Goal: Information Seeking & Learning: Understand process/instructions

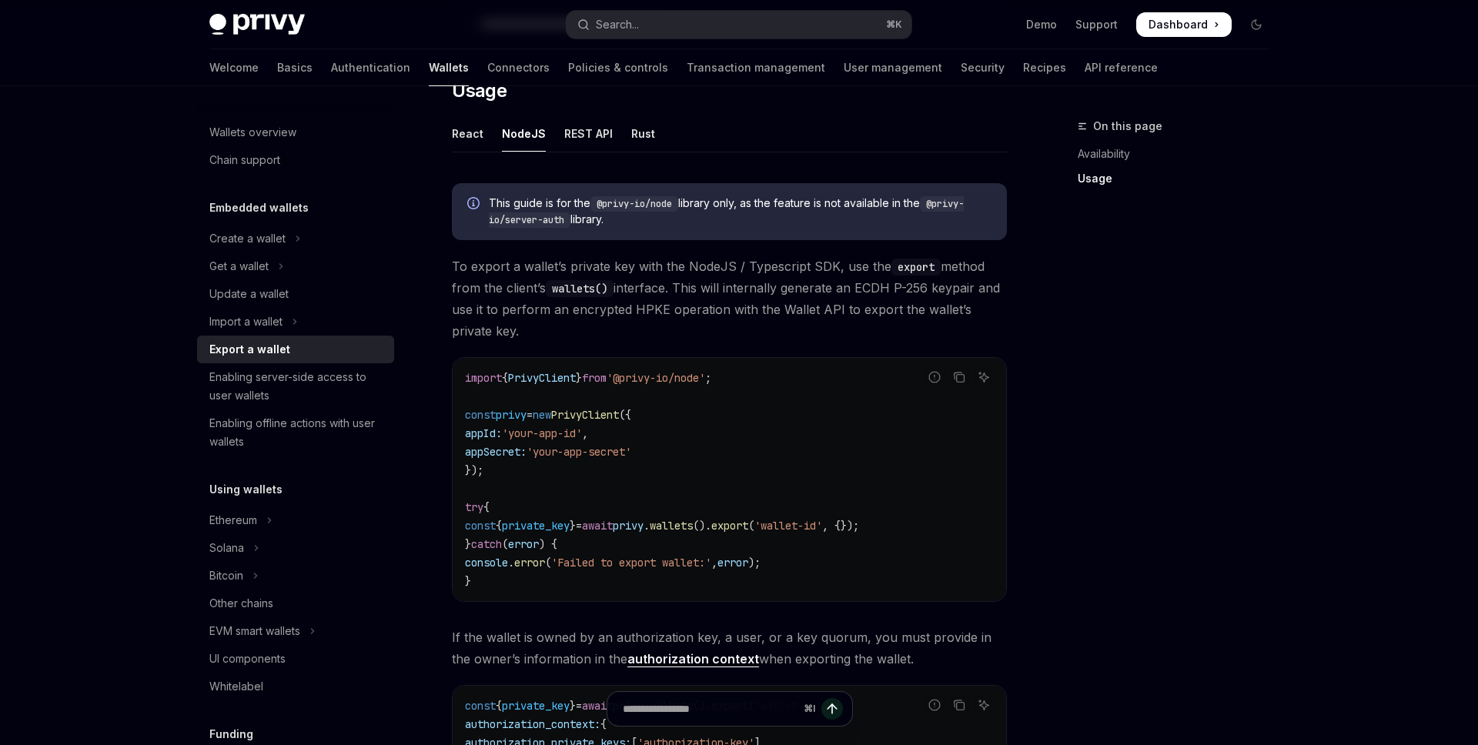
scroll to position [372, 0]
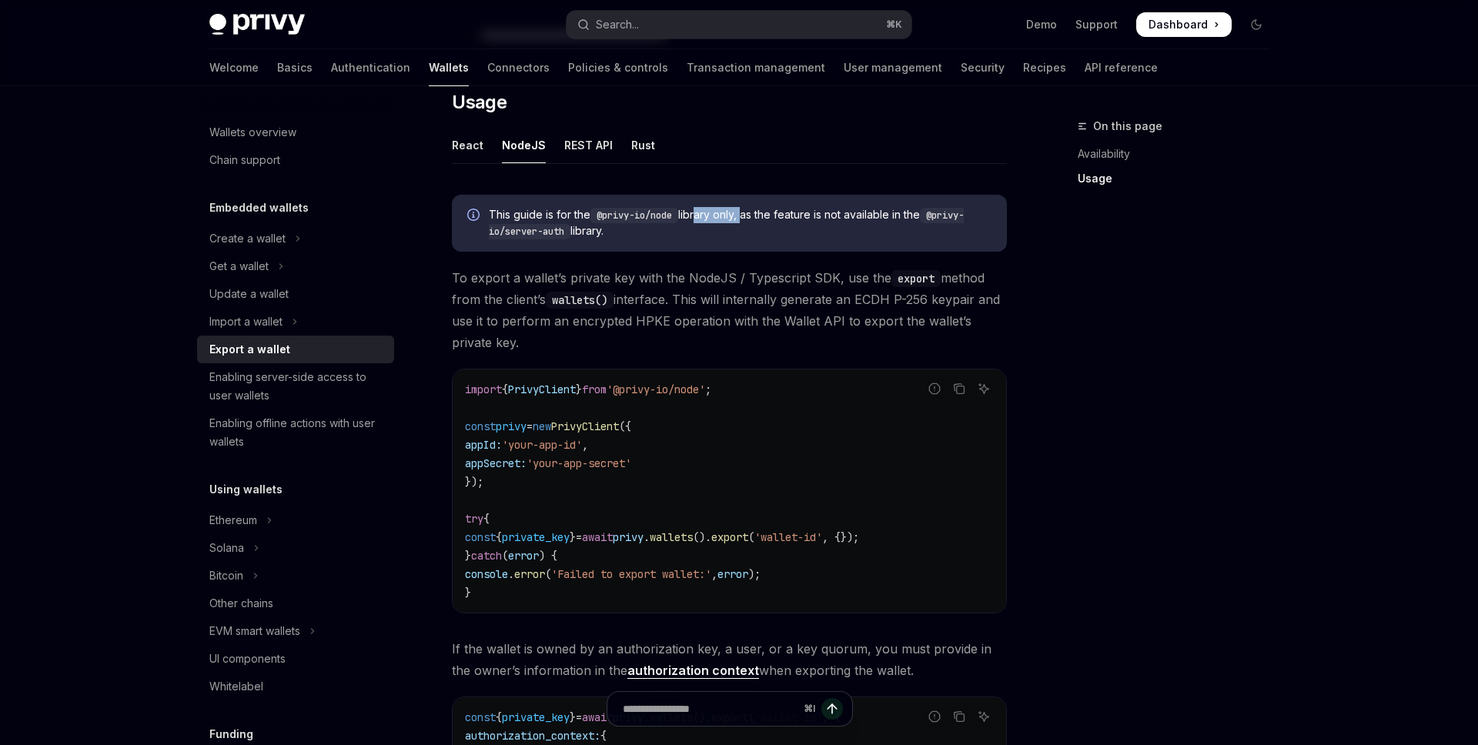
drag, startPoint x: 700, startPoint y: 219, endPoint x: 746, endPoint y: 219, distance: 45.4
click at [746, 219] on span "This guide is for the @privy-io/node library only, as the feature is not availa…" at bounding box center [740, 223] width 503 height 32
click at [489, 151] on ul "React NodeJS REST API Rust" at bounding box center [729, 145] width 555 height 37
click at [470, 146] on div "React" at bounding box center [468, 145] width 32 height 36
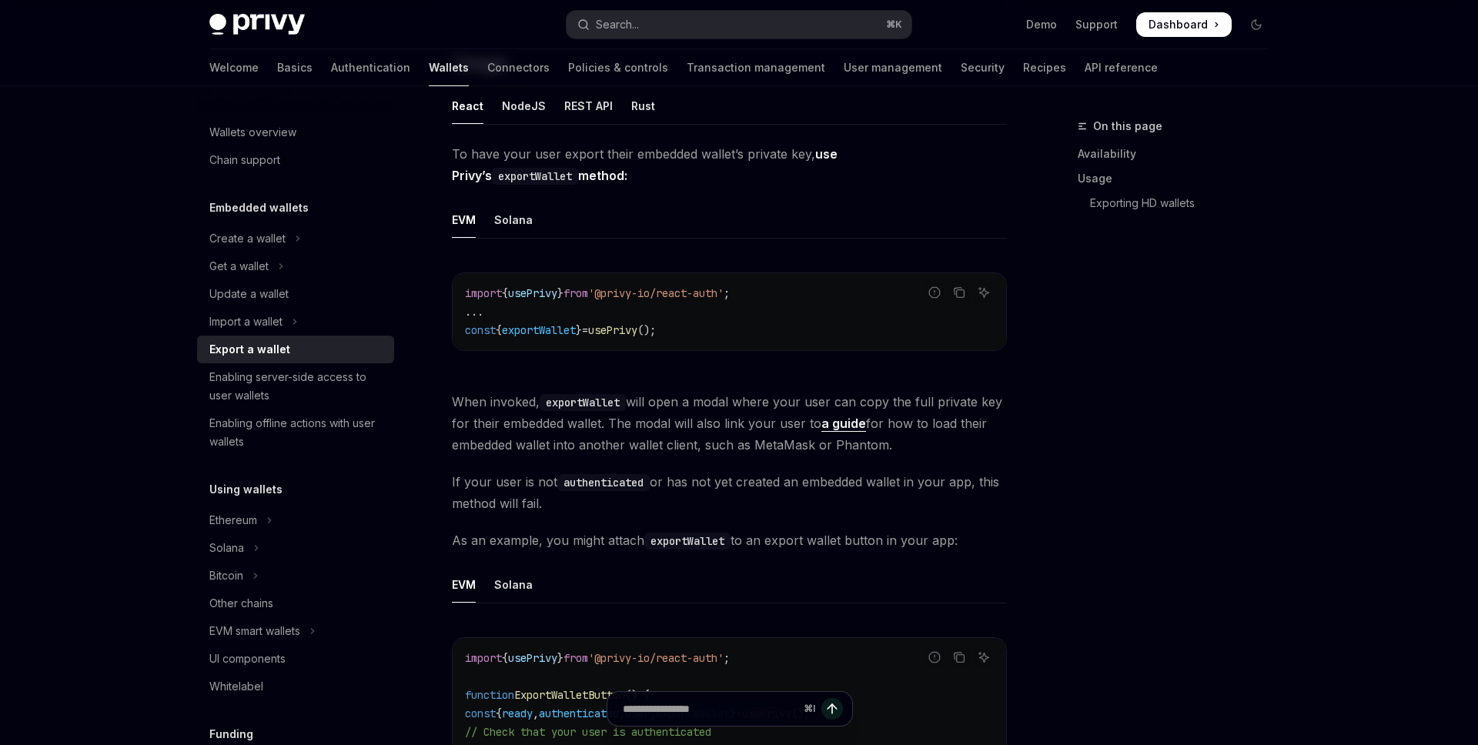
scroll to position [412, 0]
click at [526, 329] on span "exportWallet" at bounding box center [539, 329] width 74 height 14
copy span "exportWallet"
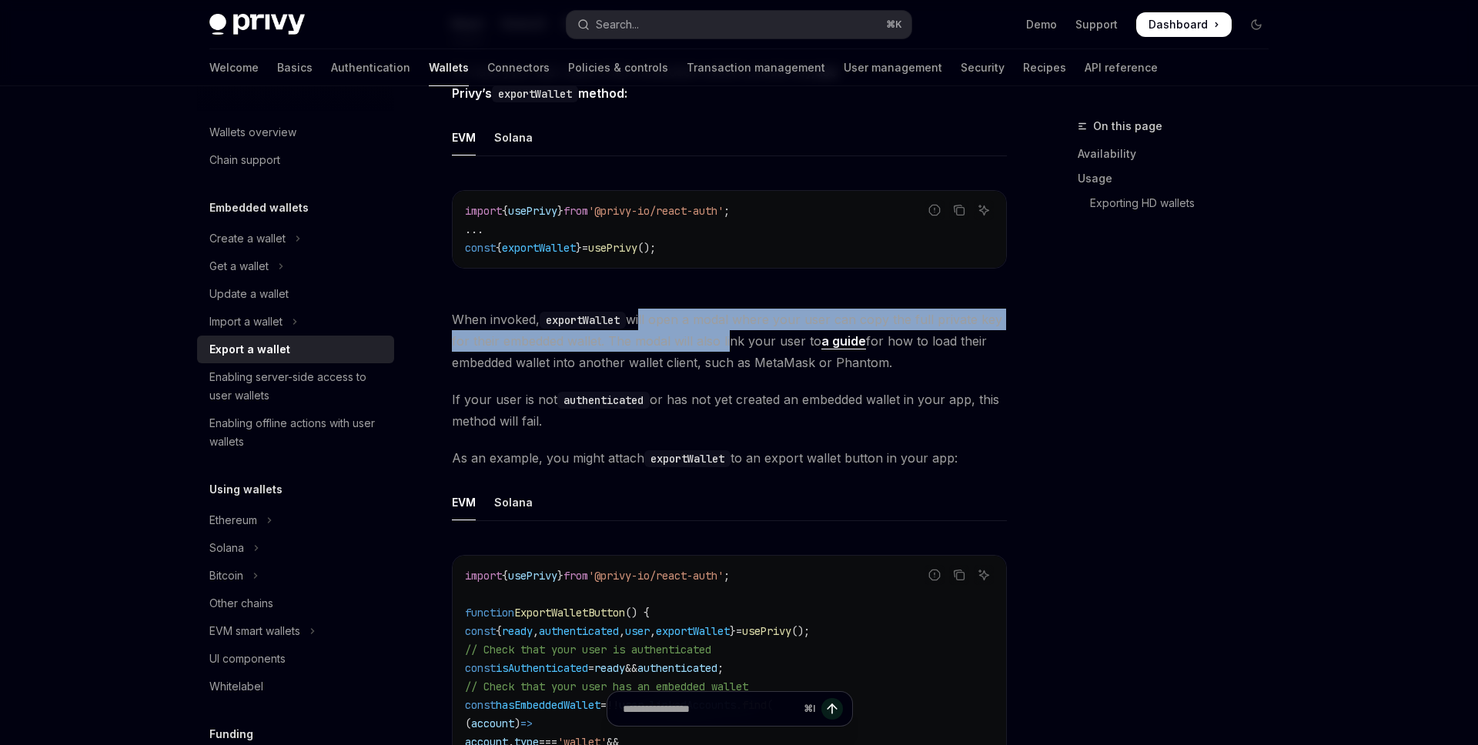
drag, startPoint x: 643, startPoint y: 324, endPoint x: 724, endPoint y: 341, distance: 83.3
click at [725, 341] on span "When invoked, exportWallet will open a modal where your user can copy the full …" at bounding box center [729, 341] width 555 height 65
click at [843, 343] on link "a guide" at bounding box center [843, 341] width 45 height 16
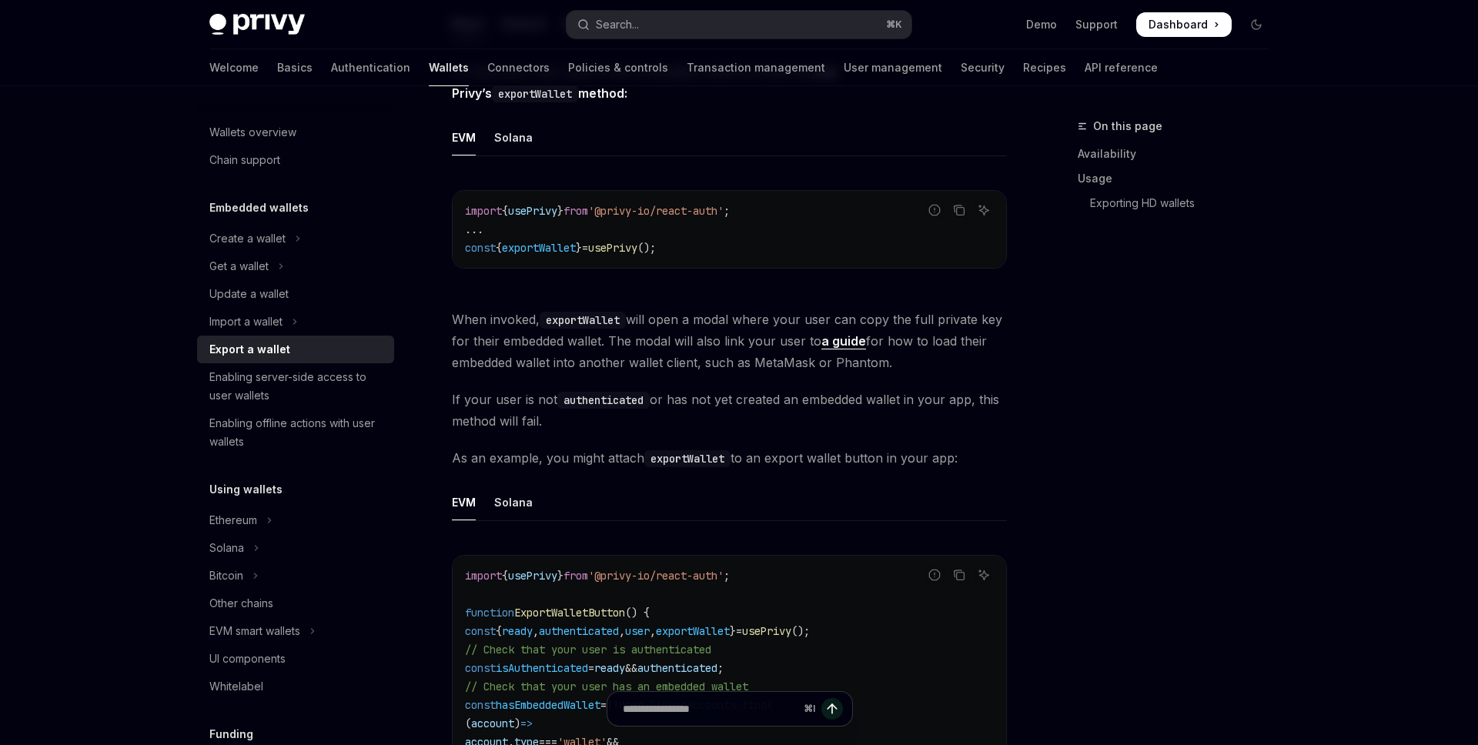
click at [711, 344] on span "When invoked, exportWallet will open a modal where your user can copy the full …" at bounding box center [729, 341] width 555 height 65
drag, startPoint x: 636, startPoint y: 346, endPoint x: 800, endPoint y: 347, distance: 163.9
click at [800, 347] on span "When invoked, exportWallet will open a modal where your user can copy the full …" at bounding box center [729, 341] width 555 height 65
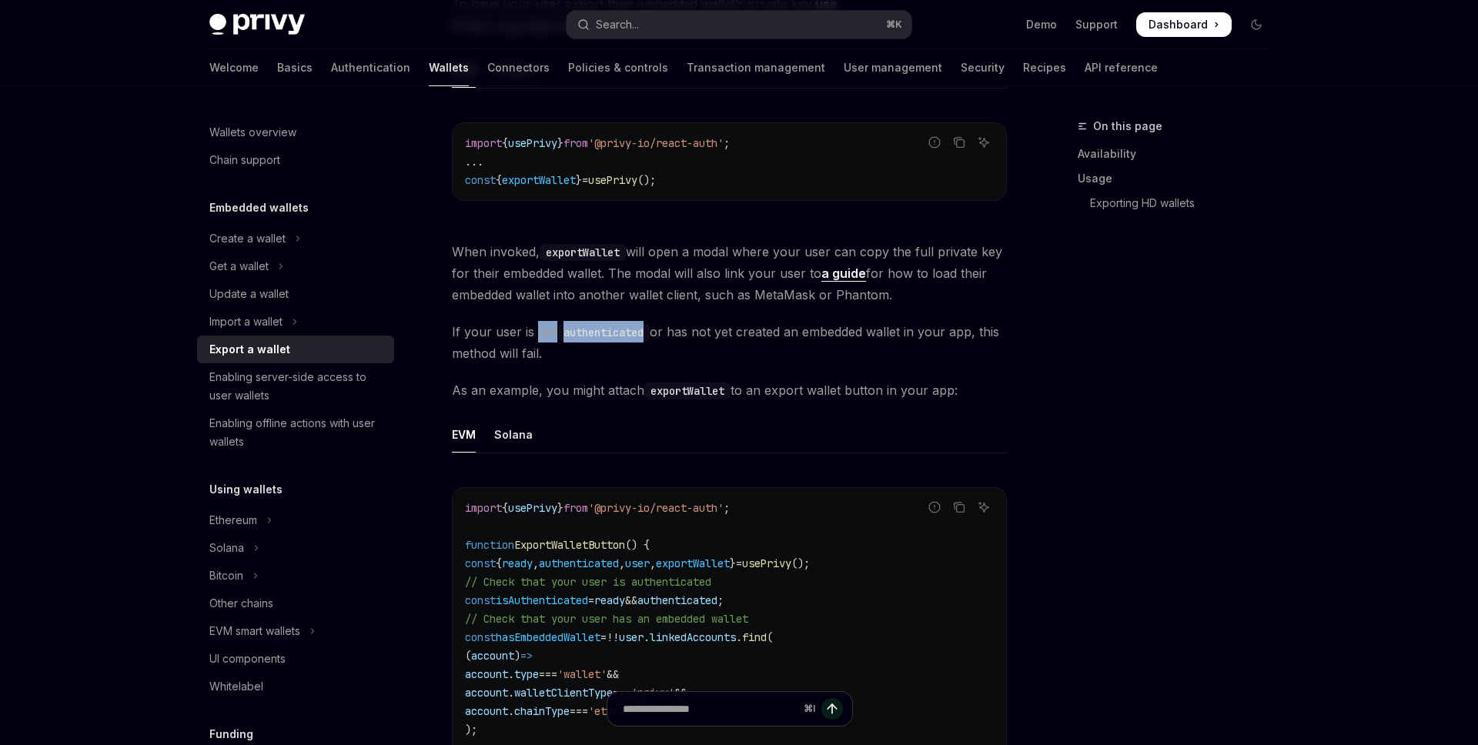
drag, startPoint x: 538, startPoint y: 332, endPoint x: 649, endPoint y: 330, distance: 110.8
click at [649, 330] on span "If your user is not authenticated or has not yet created an embedded wallet in …" at bounding box center [729, 342] width 555 height 43
click at [668, 332] on span "If your user is not authenticated or has not yet created an embedded wallet in …" at bounding box center [729, 342] width 555 height 43
drag, startPoint x: 686, startPoint y: 335, endPoint x: 859, endPoint y: 345, distance: 173.4
click at [859, 345] on span "If your user is not authenticated or has not yet created an embedded wallet in …" at bounding box center [729, 342] width 555 height 43
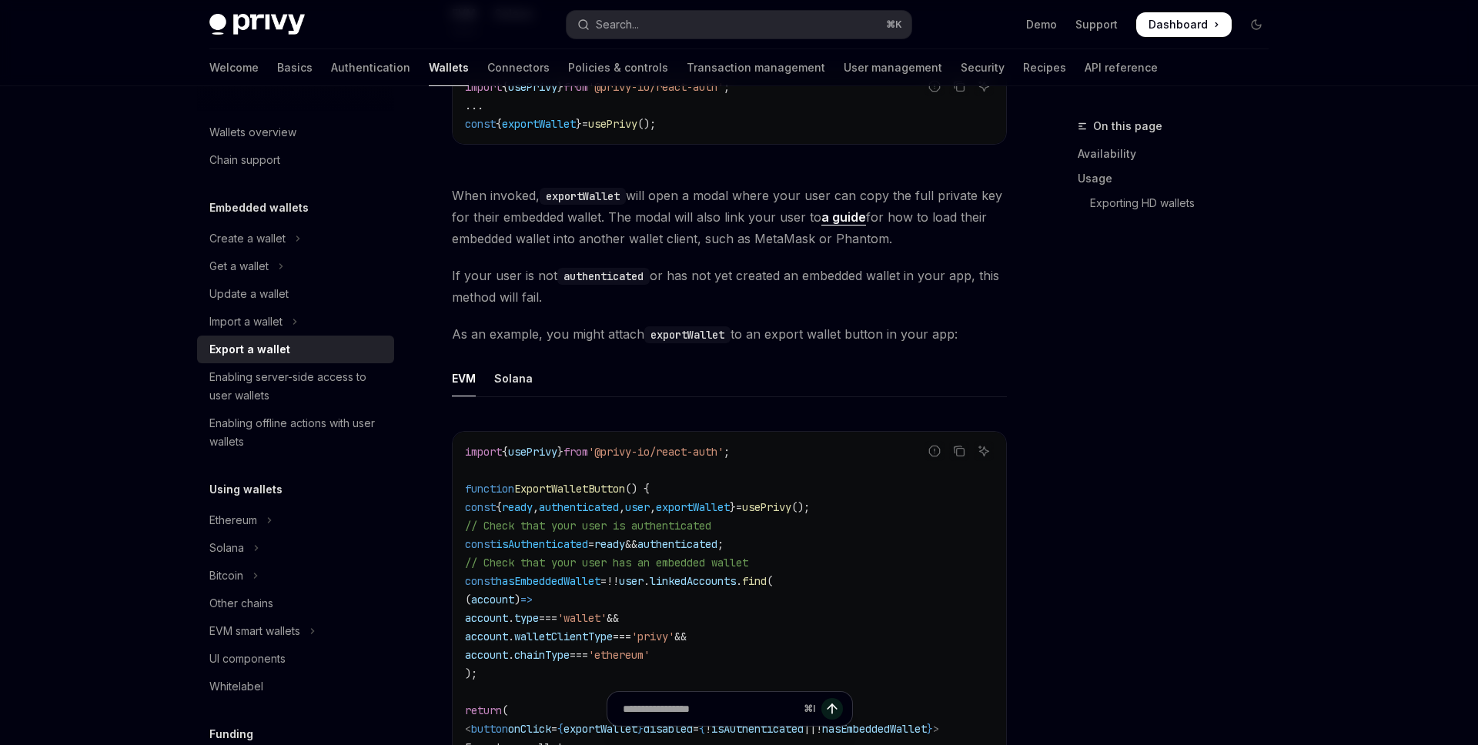
scroll to position [663, 0]
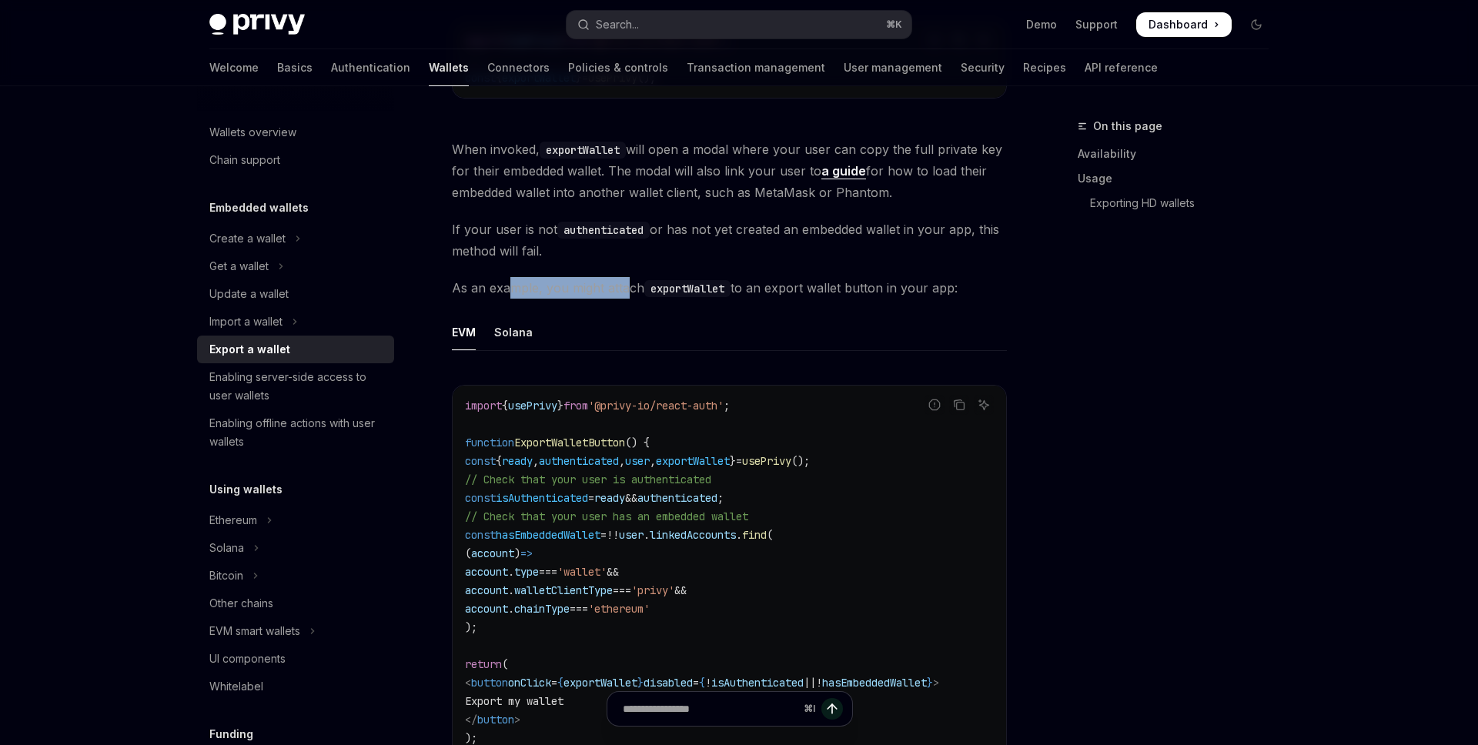
drag, startPoint x: 513, startPoint y: 289, endPoint x: 630, endPoint y: 287, distance: 117.0
click at [630, 288] on span "As an example, you might attach exportWallet to an export wallet button in your…" at bounding box center [729, 288] width 555 height 22
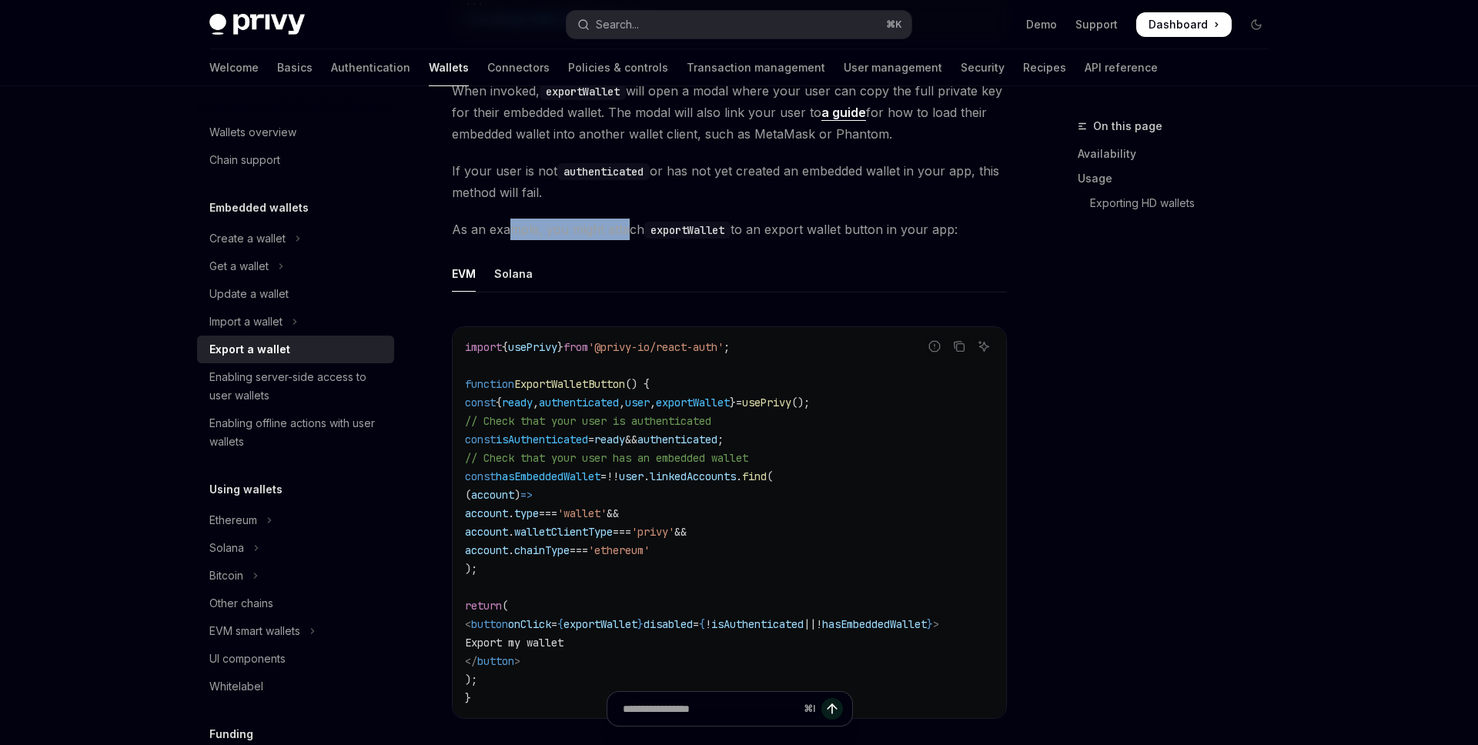
scroll to position [723, 0]
click at [519, 272] on div "Solana" at bounding box center [513, 272] width 38 height 36
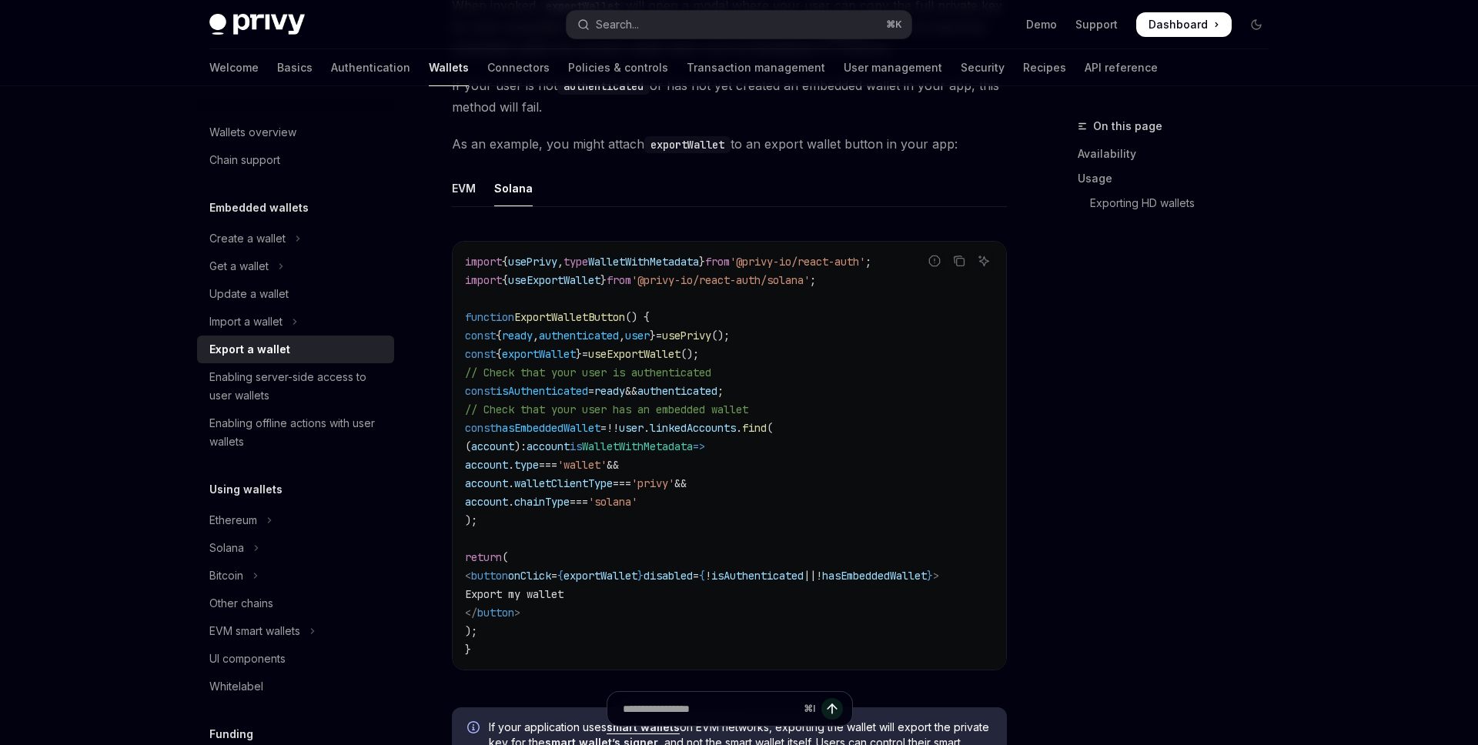
scroll to position [810, 0]
click at [470, 187] on div "EVM" at bounding box center [464, 186] width 24 height 36
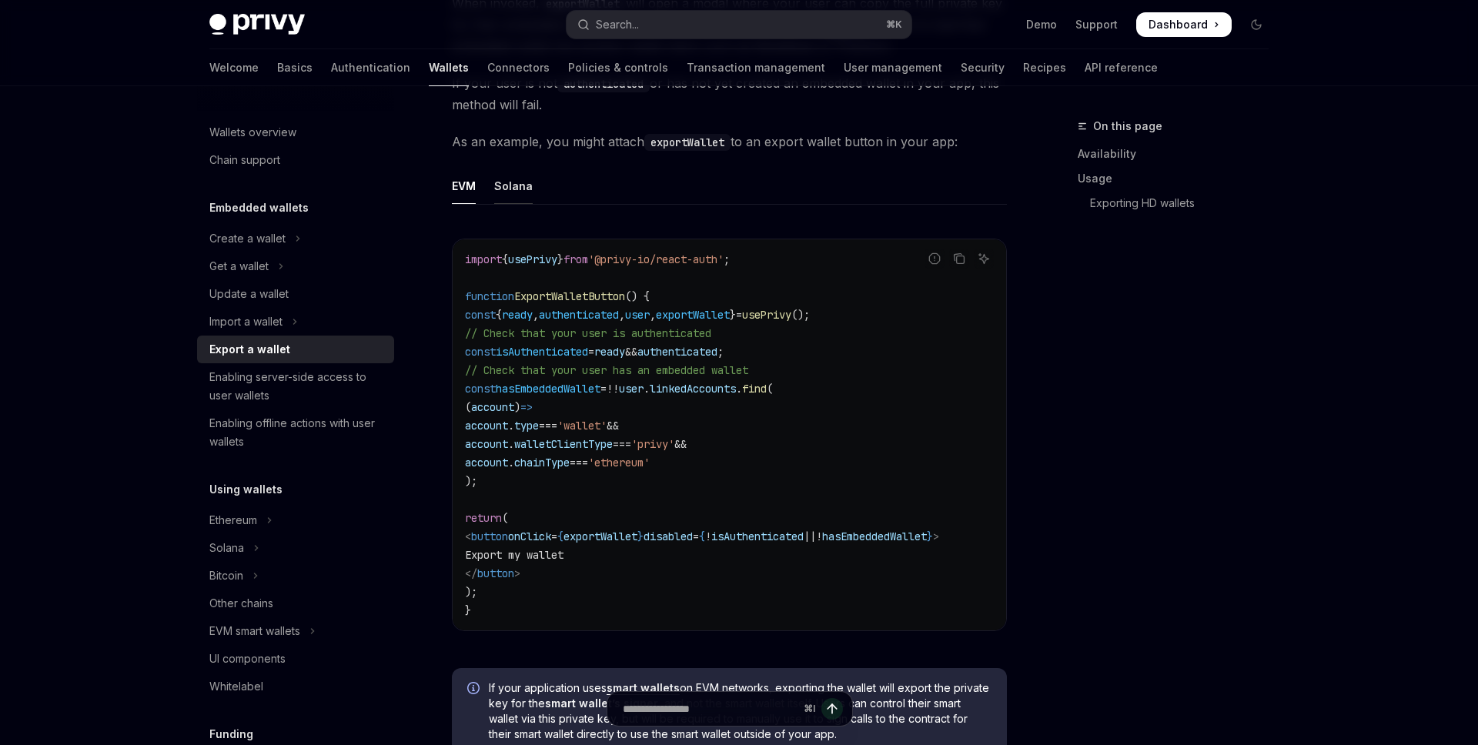
click at [524, 189] on div "Solana" at bounding box center [513, 186] width 38 height 36
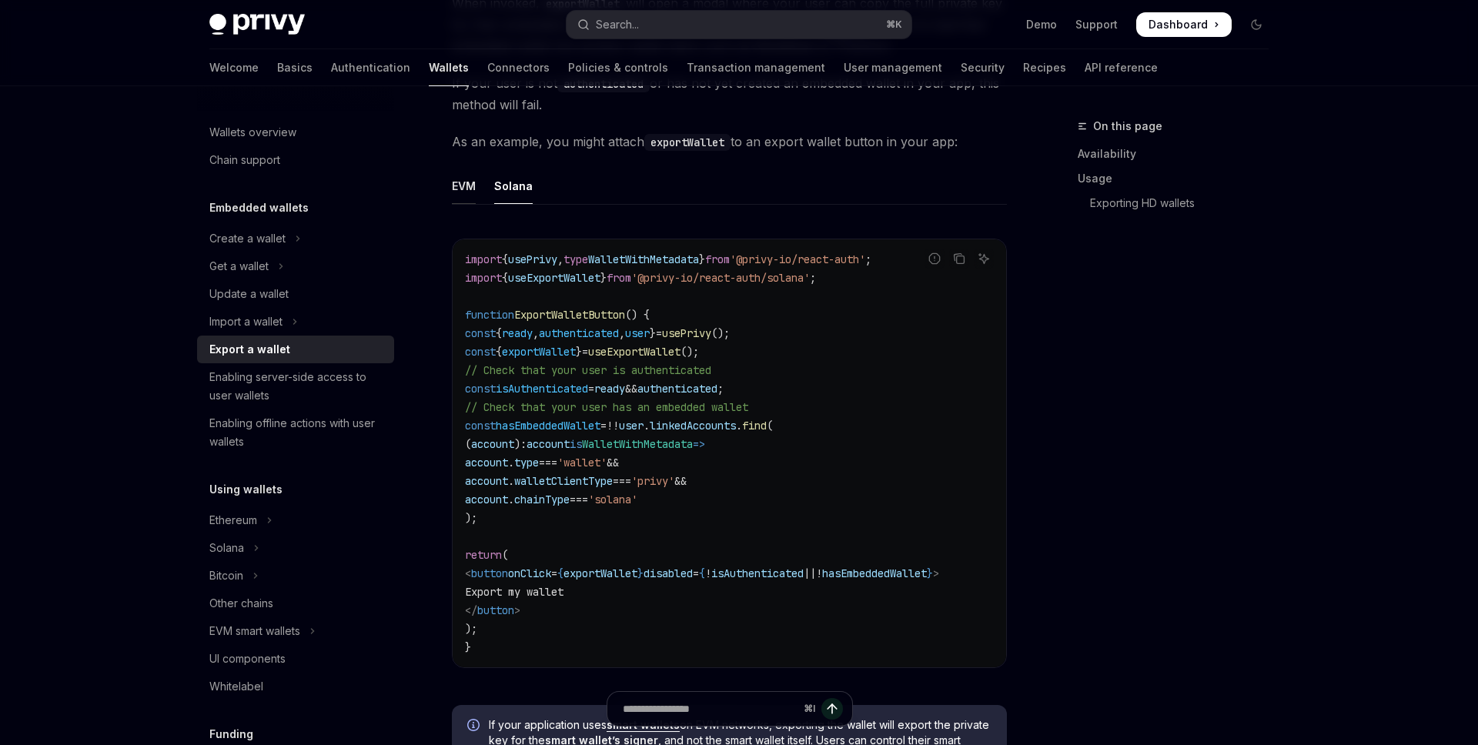
click at [461, 199] on div "EVM" at bounding box center [464, 186] width 24 height 36
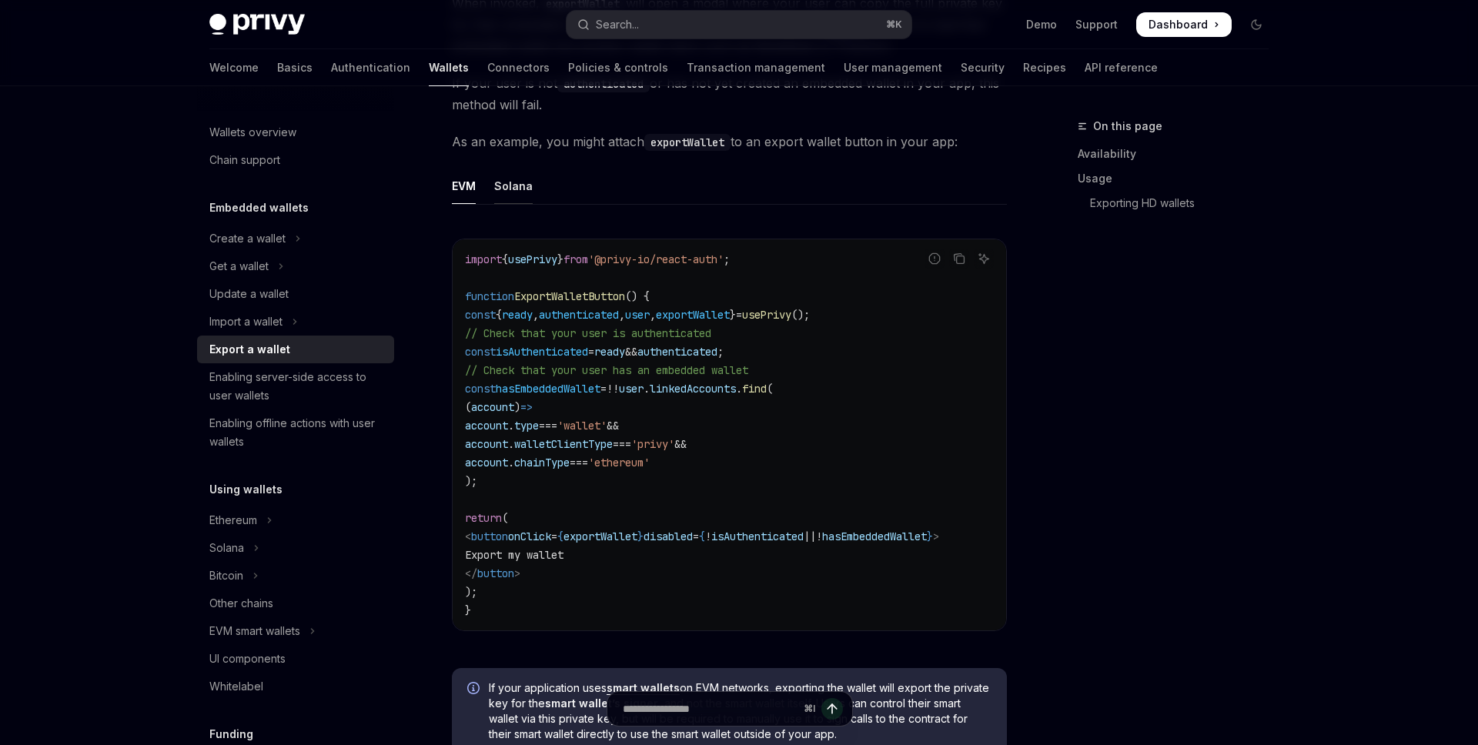
click at [527, 198] on div "Solana" at bounding box center [513, 186] width 38 height 36
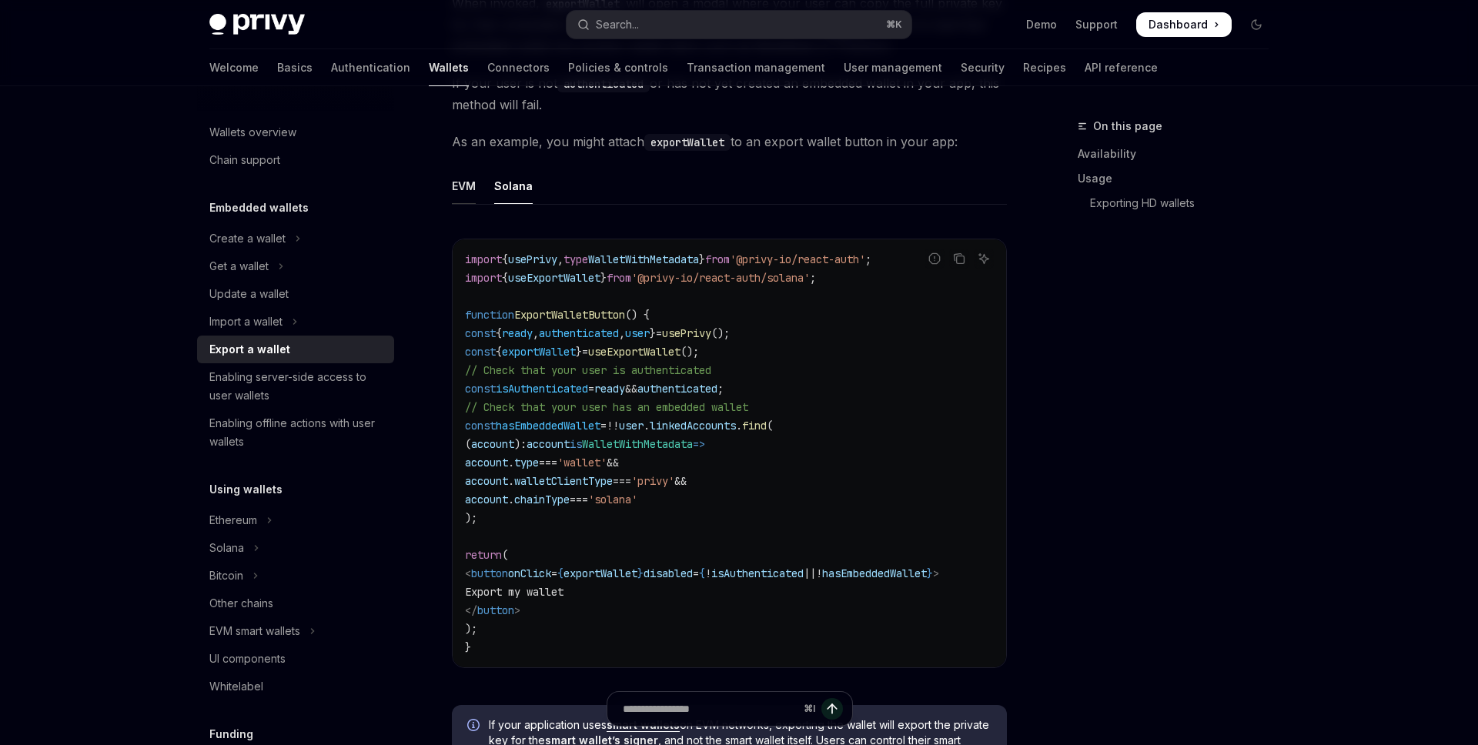
click at [470, 182] on div "EVM" at bounding box center [464, 186] width 24 height 36
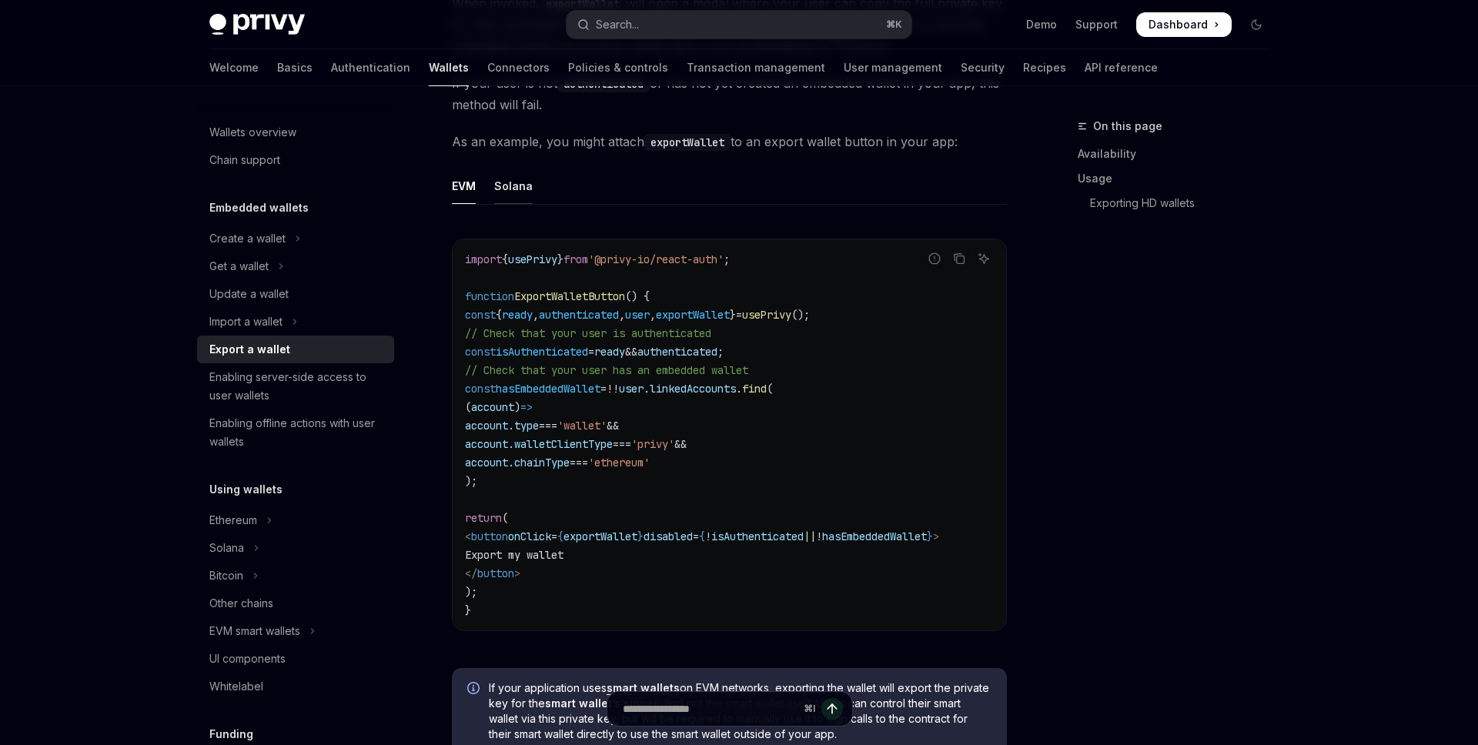
click at [512, 185] on div "Solana" at bounding box center [513, 186] width 38 height 36
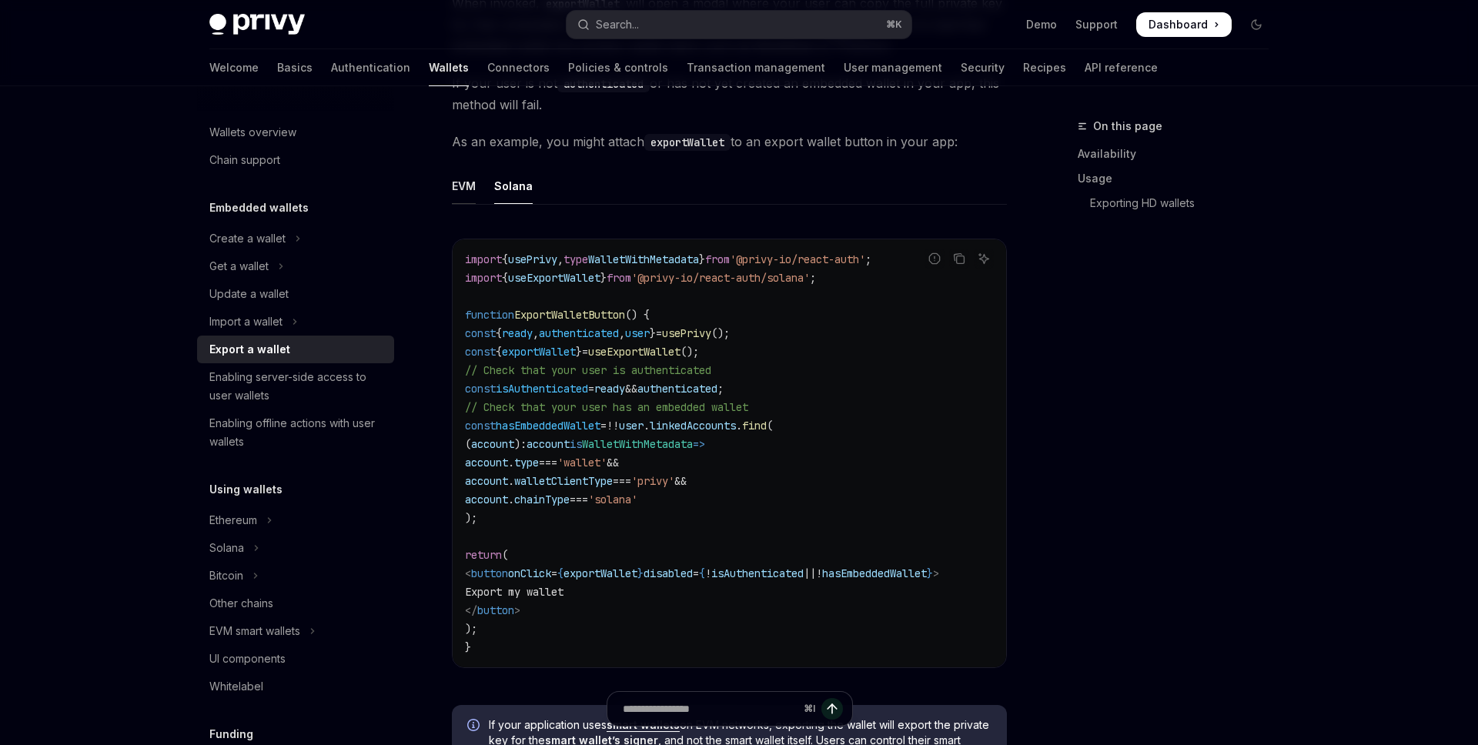
click at [453, 185] on div "EVM" at bounding box center [464, 186] width 24 height 36
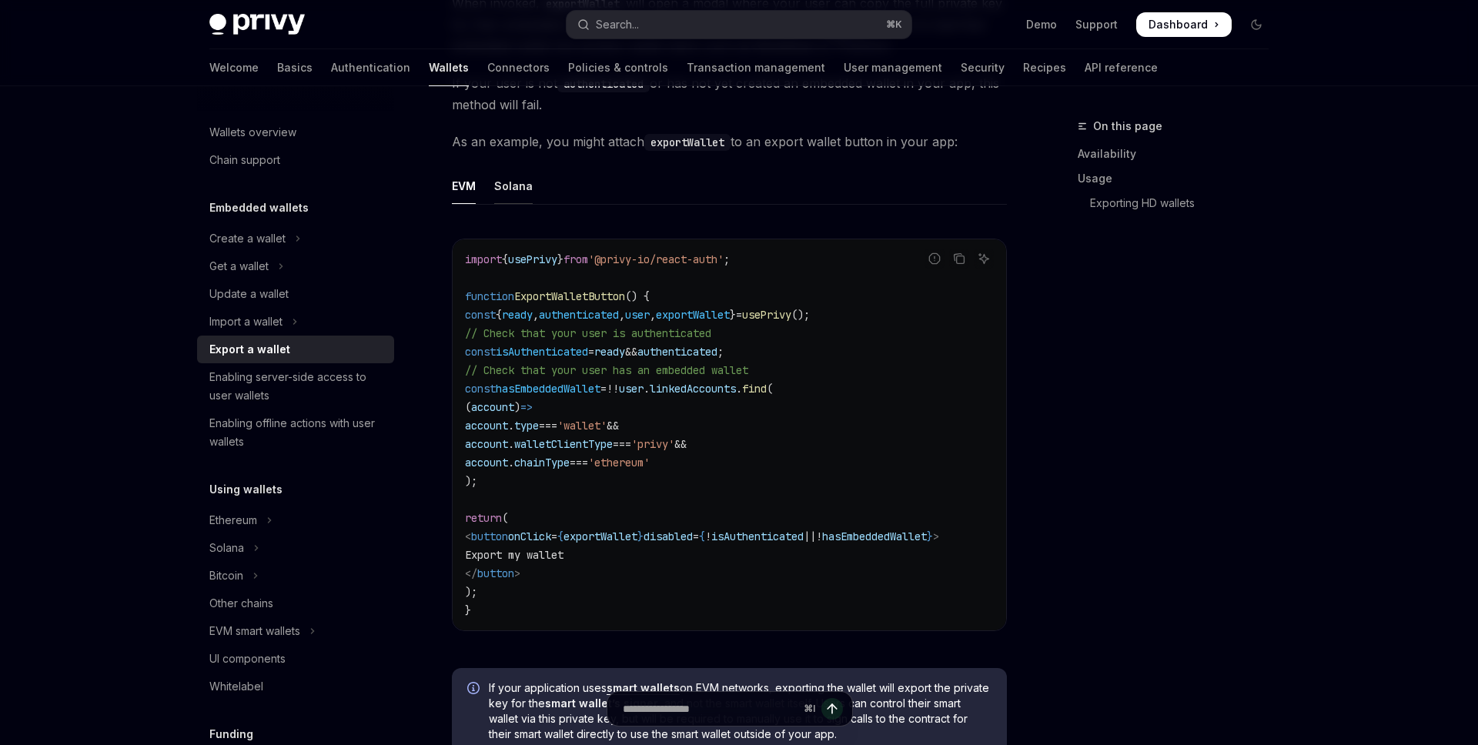
click at [506, 187] on div "Solana" at bounding box center [513, 186] width 38 height 36
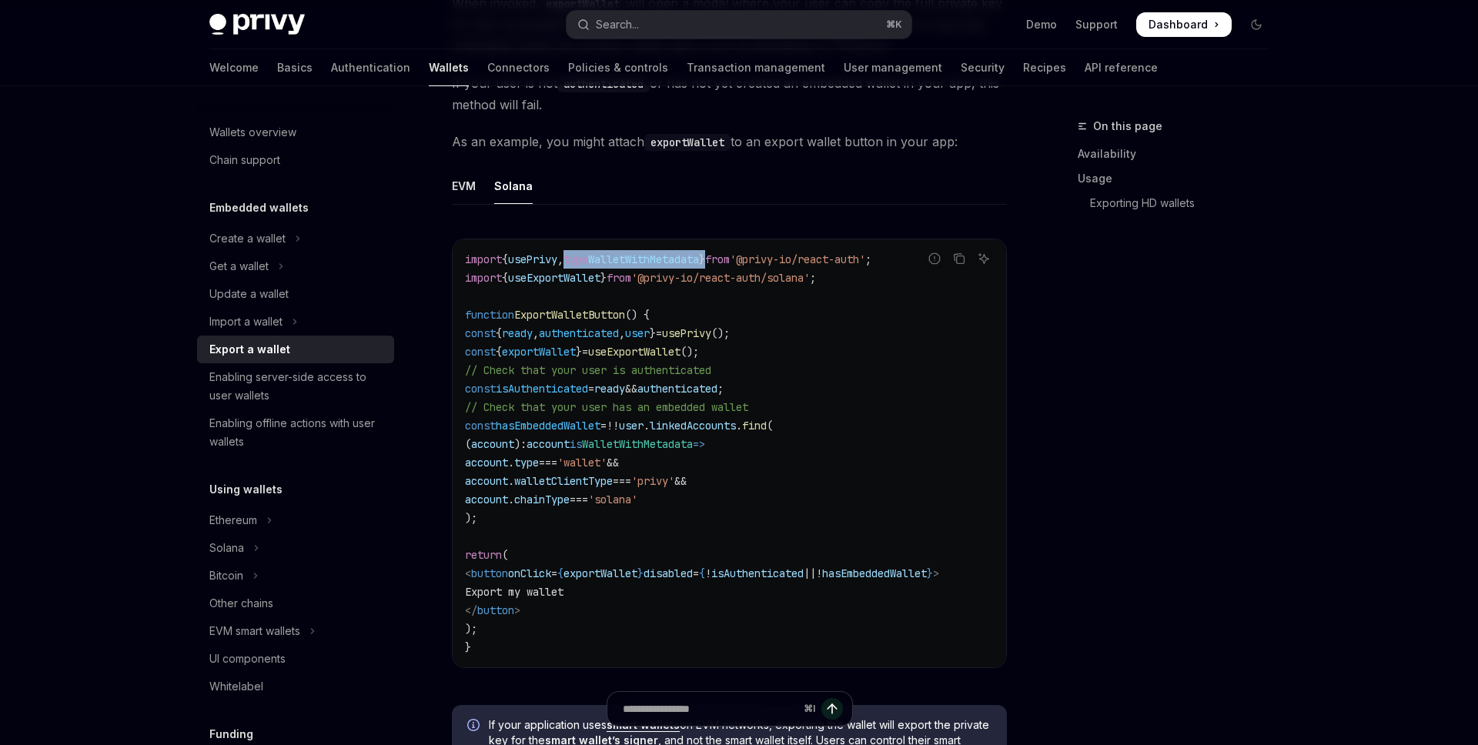
drag, startPoint x: 582, startPoint y: 259, endPoint x: 733, endPoint y: 258, distance: 151.6
click at [733, 258] on span "import { usePrivy , type WalletWithMetadata } from '@privy-io/react-auth' ;" at bounding box center [668, 259] width 406 height 14
click at [699, 258] on span "WalletWithMetadata" at bounding box center [643, 259] width 111 height 14
copy span "WalletWithMetadata"
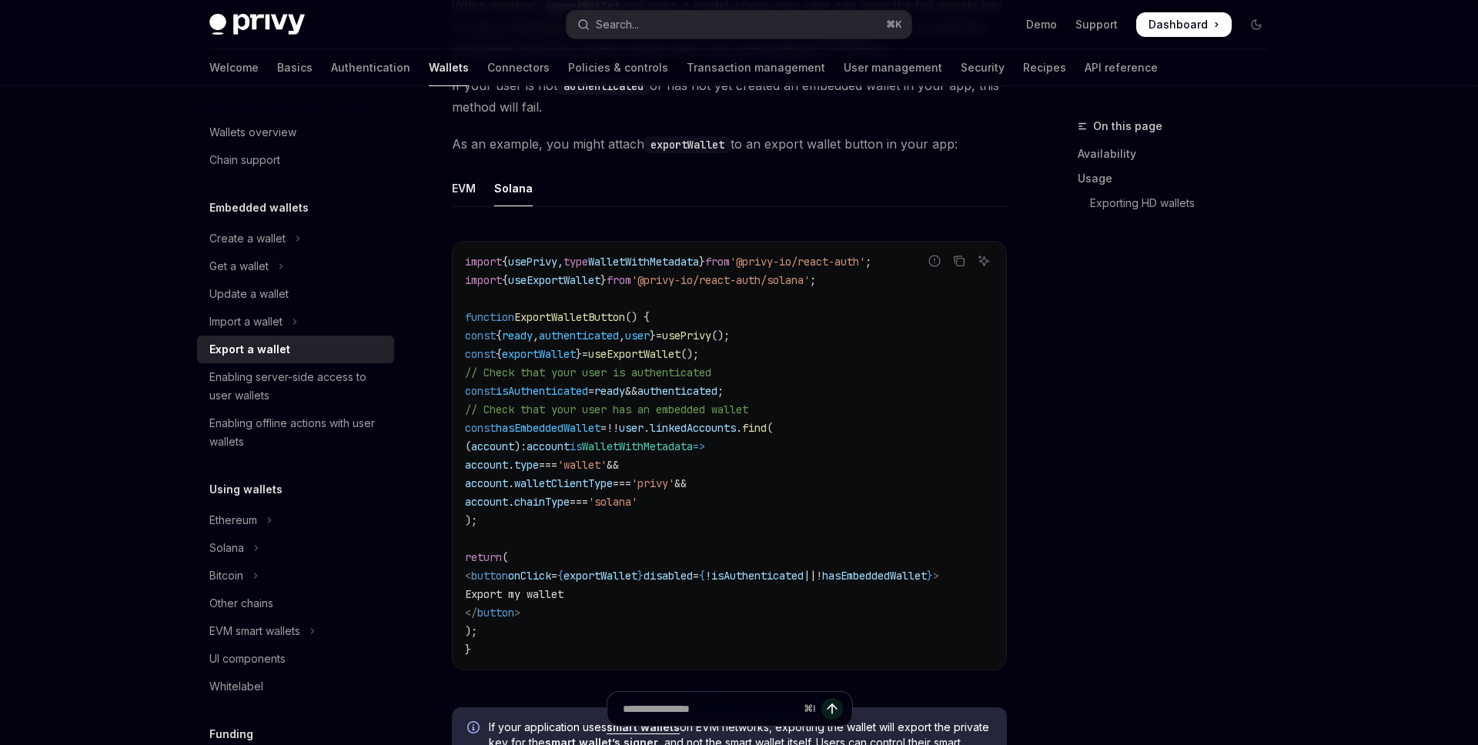
scroll to position [807, 0]
click at [664, 260] on span "WalletWithMetadata" at bounding box center [643, 263] width 111 height 14
copy span "WalletWithMetadata"
click at [552, 274] on span "useExportWallet" at bounding box center [554, 281] width 92 height 14
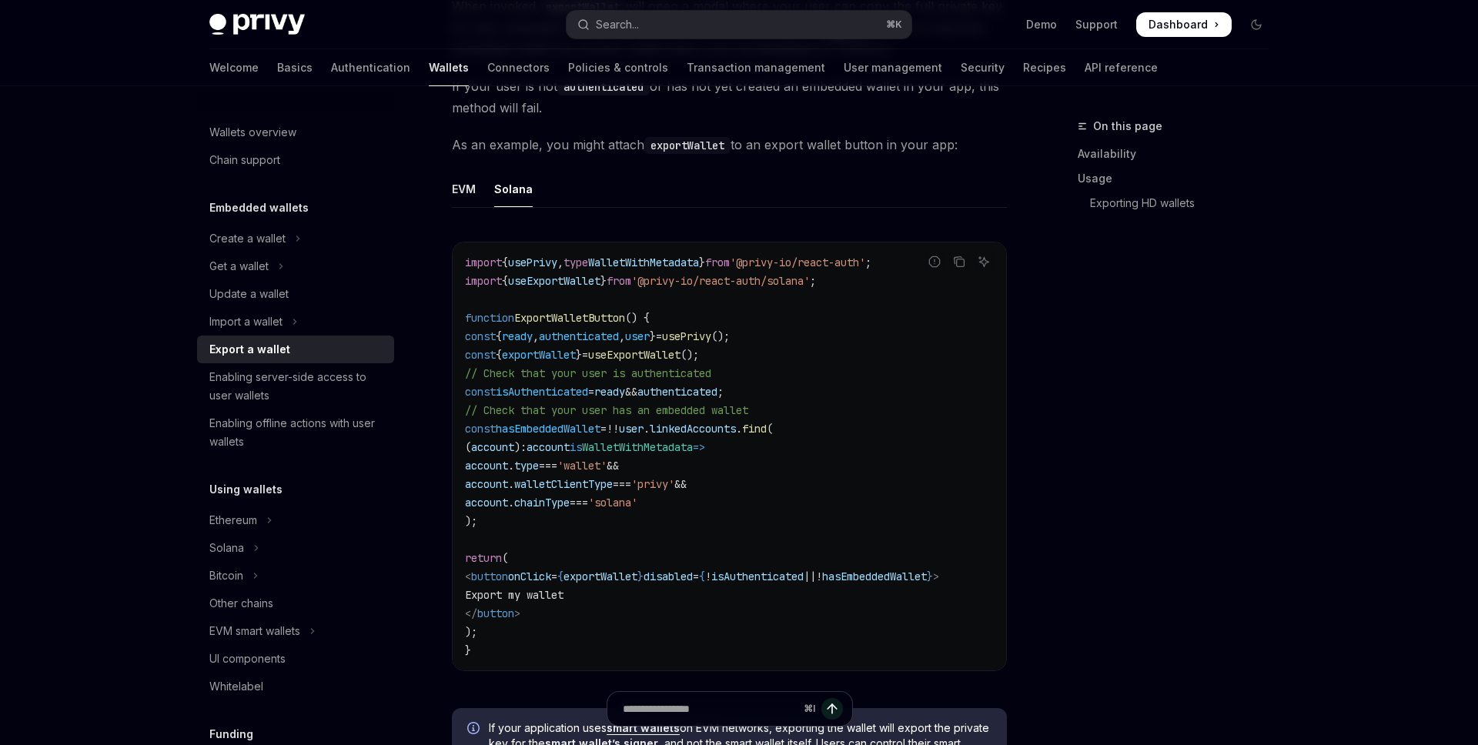
click at [552, 272] on code "import { usePrivy , type WalletWithMetadata } from '@privy-io/react-auth' ; imp…" at bounding box center [729, 456] width 529 height 406
click at [552, 267] on span "usePrivy" at bounding box center [532, 263] width 49 height 14
copy span "usePrivy"
drag, startPoint x: 582, startPoint y: 259, endPoint x: 730, endPoint y: 259, distance: 148.5
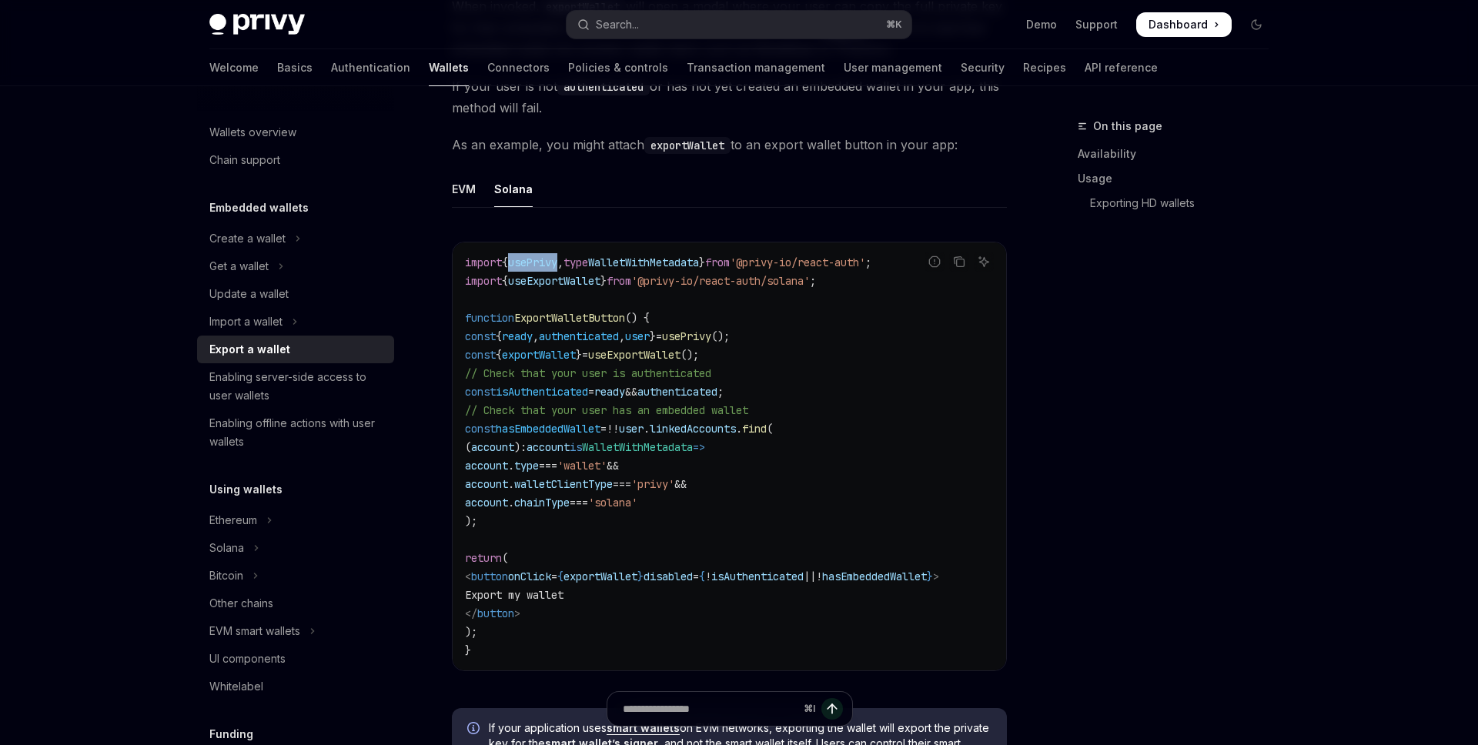
click at [730, 259] on span "import { usePrivy , type WalletWithMetadata } from '@privy-io/react-auth' ;" at bounding box center [668, 263] width 406 height 14
copy span "type WalletWithMetadata"
click at [649, 443] on span "WalletWithMetadata" at bounding box center [637, 447] width 111 height 14
click at [569, 436] on code "import { usePrivy , type WalletWithMetadata } from '@privy-io/react-auth' ; imp…" at bounding box center [729, 456] width 529 height 406
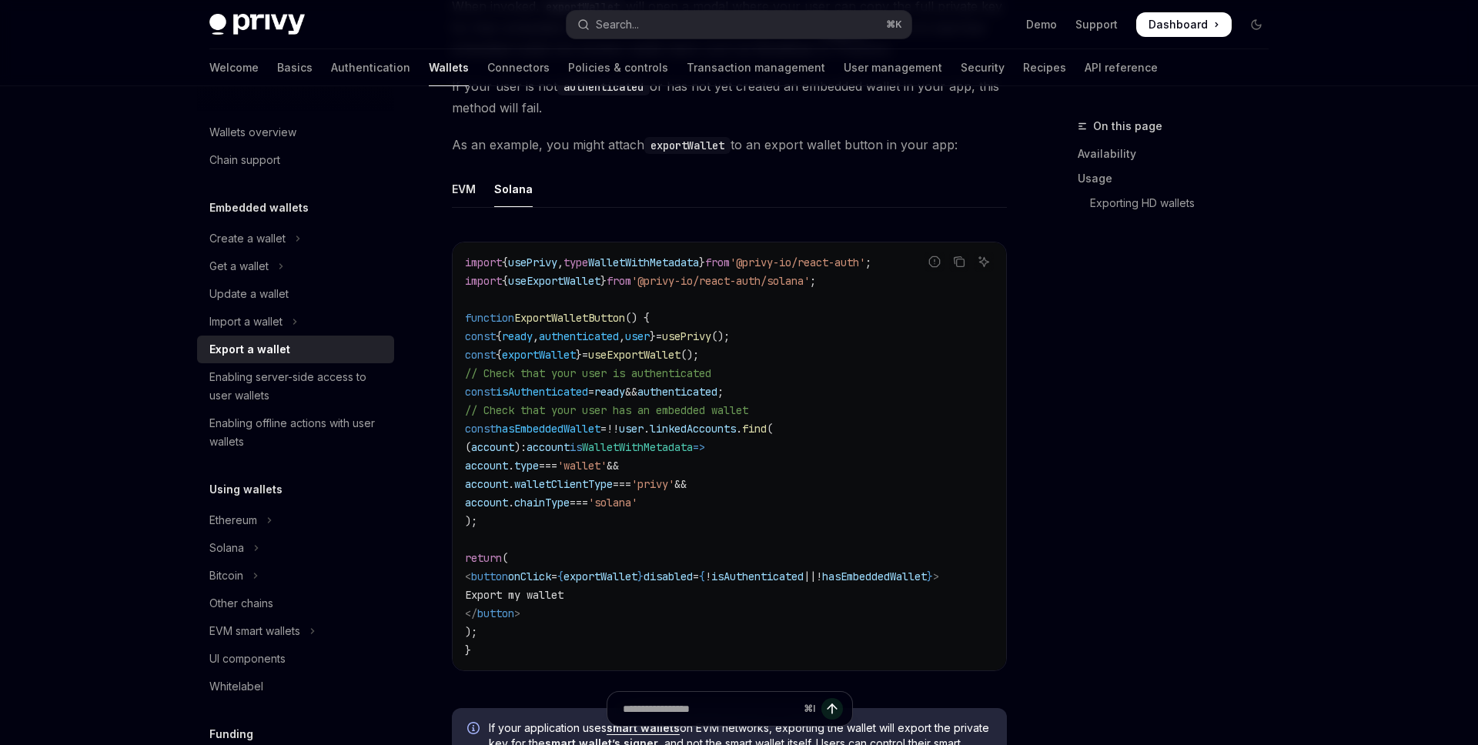
click at [569, 436] on code "import { usePrivy , type WalletWithMetadata } from '@privy-io/react-auth' ; imp…" at bounding box center [729, 456] width 529 height 406
click at [780, 457] on code "import { usePrivy , type WalletWithMetadata } from '@privy-io/react-auth' ; imp…" at bounding box center [729, 456] width 529 height 406
drag, startPoint x: 559, startPoint y: 449, endPoint x: 750, endPoint y: 446, distance: 190.1
click at [705, 446] on span "( account ) : account is WalletWithMetadata =>" at bounding box center [585, 447] width 240 height 14
copy span "account is WalletWithMetadata"
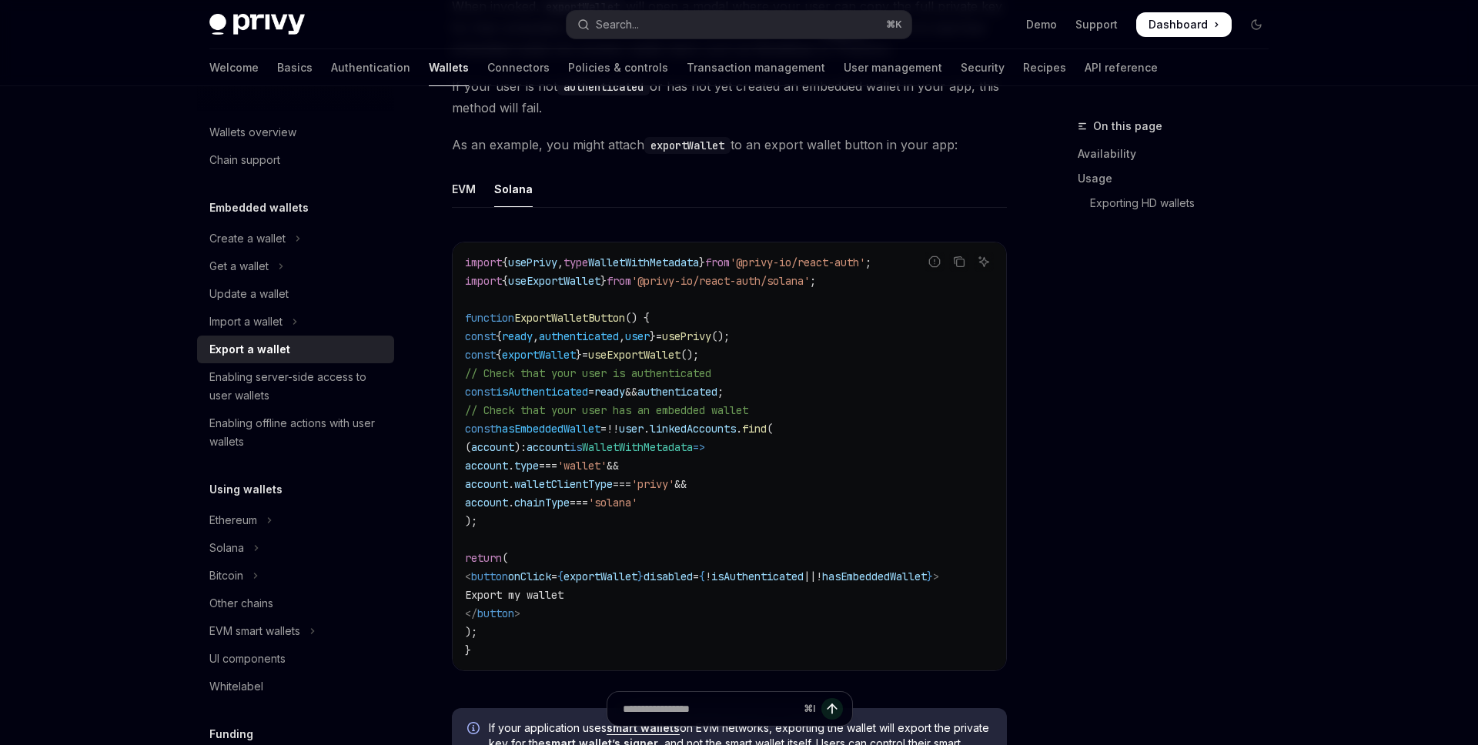
scroll to position [889, 0]
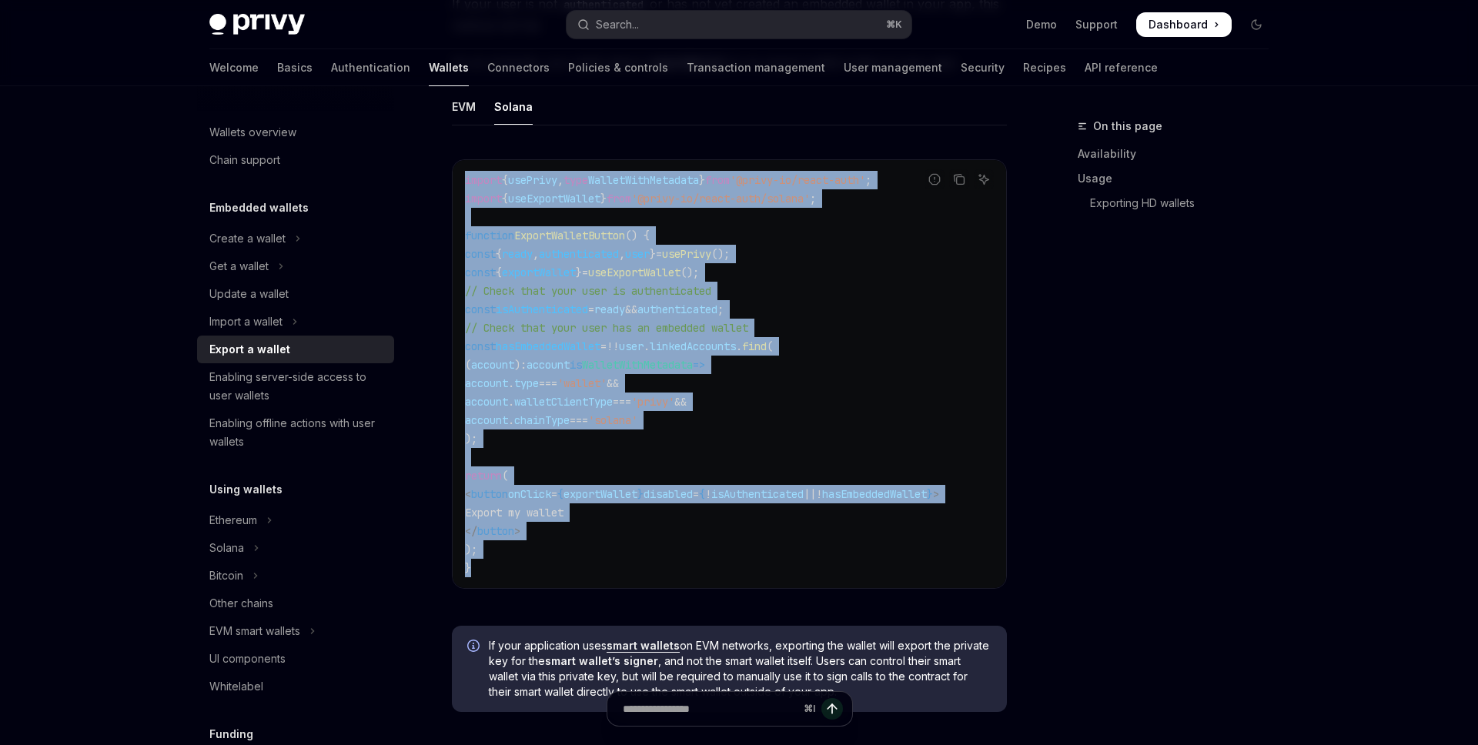
drag, startPoint x: 488, startPoint y: 569, endPoint x: 459, endPoint y: 182, distance: 388.9
click at [459, 181] on div "import { usePrivy , type WalletWithMetadata } from '@privy-io/react-auth' ; imp…" at bounding box center [729, 374] width 553 height 428
copy code "import { usePrivy , type WalletWithMetadata } from '@privy-io/react-auth' ; imp…"
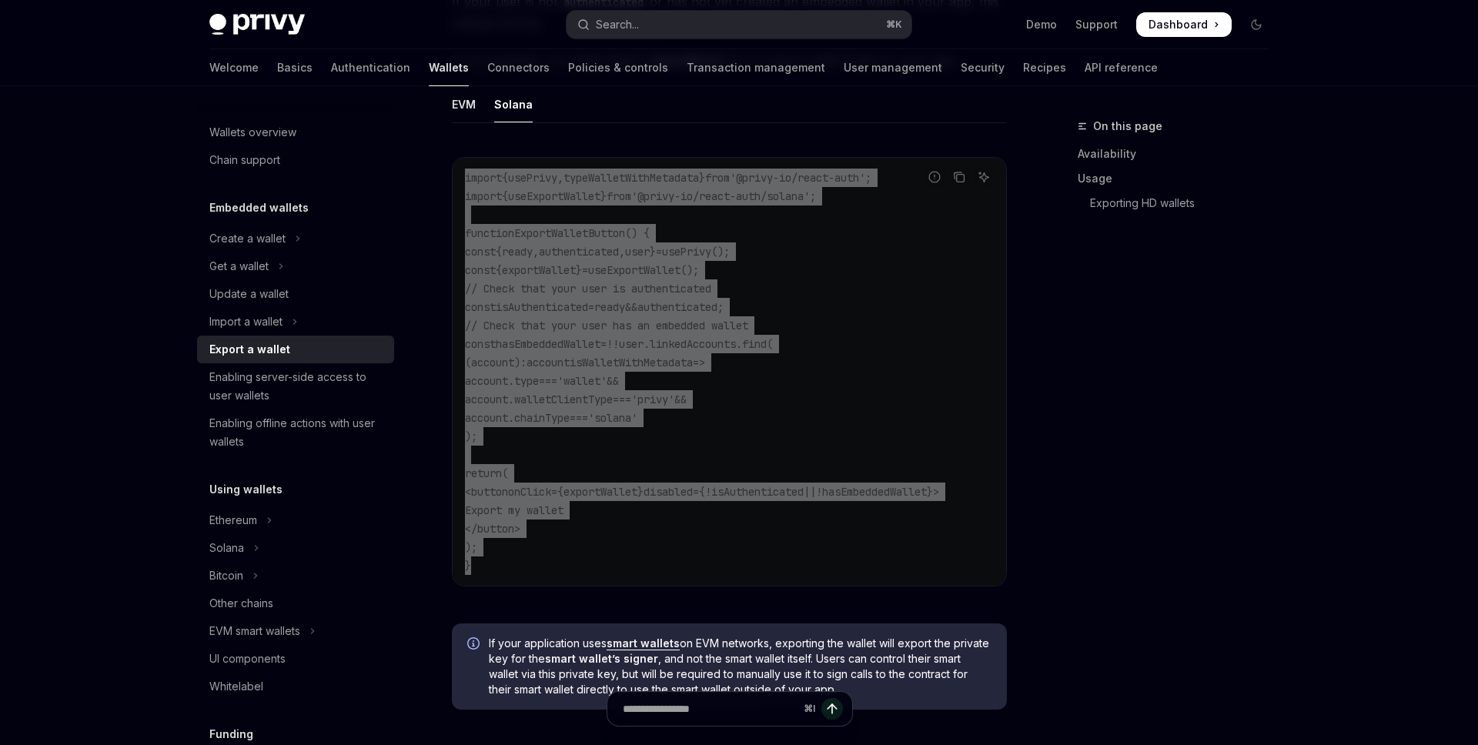
scroll to position [839, 0]
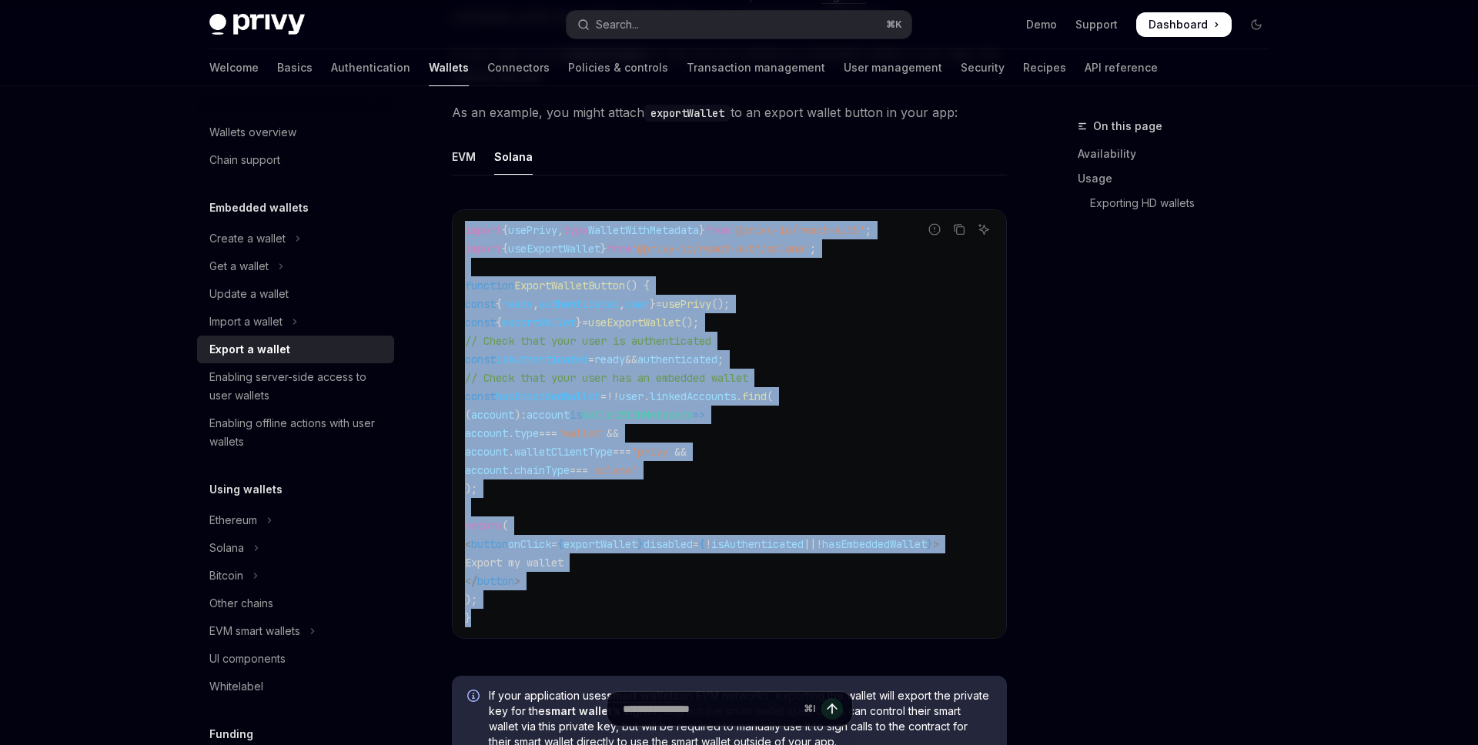
click at [628, 276] on code "import { usePrivy , type WalletWithMetadata } from '@privy-io/react-auth' ; imp…" at bounding box center [729, 424] width 529 height 406
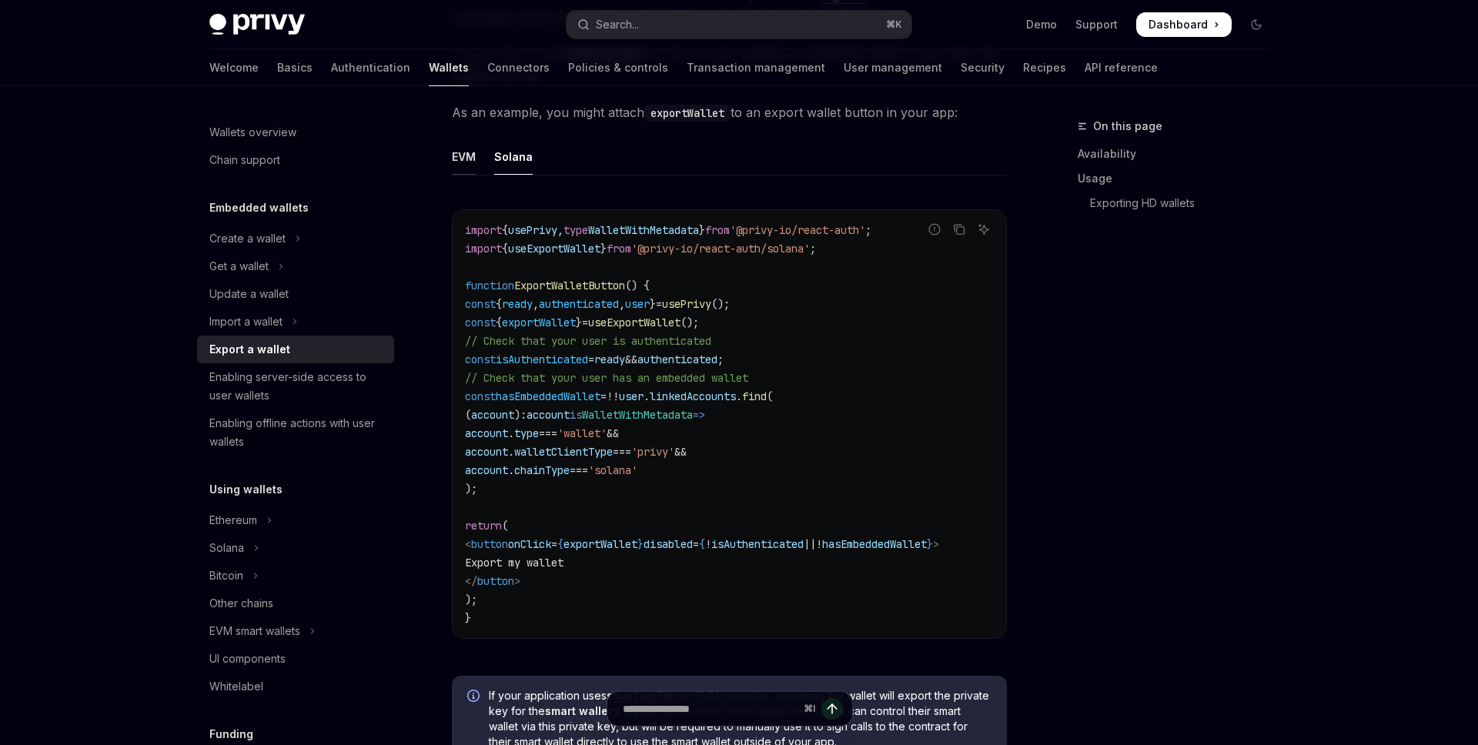
click at [463, 152] on div "EVM" at bounding box center [464, 157] width 24 height 36
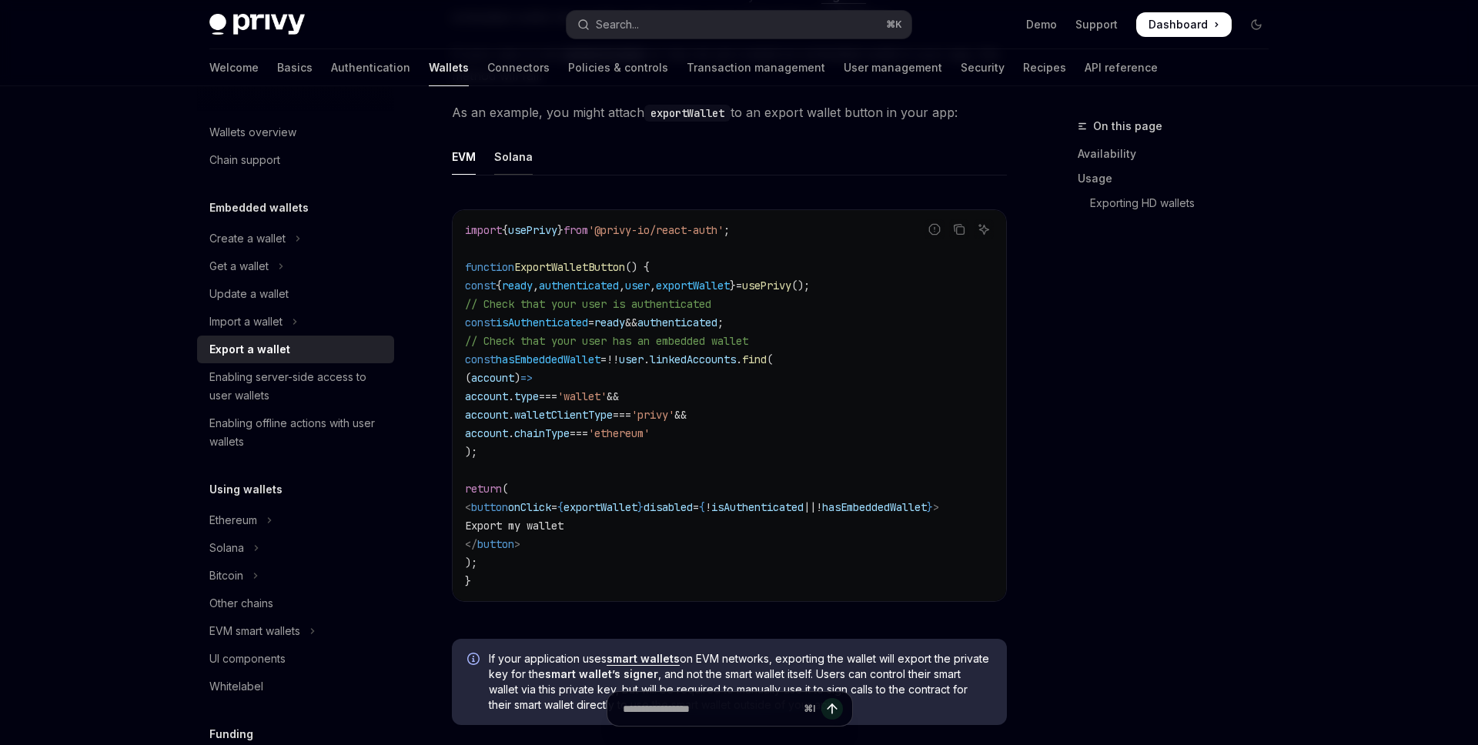
click at [516, 157] on div "Solana" at bounding box center [513, 157] width 38 height 36
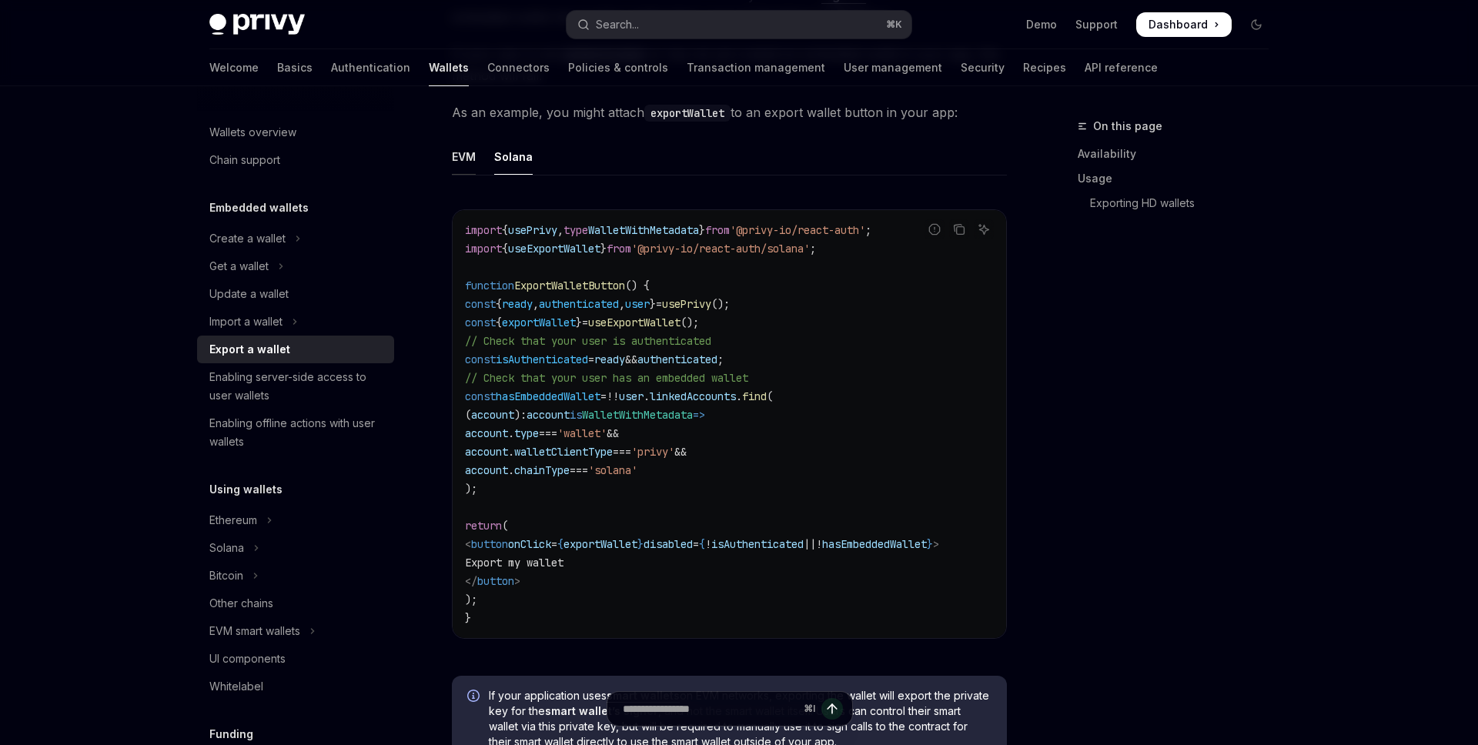
click at [469, 157] on div "EVM" at bounding box center [464, 157] width 24 height 36
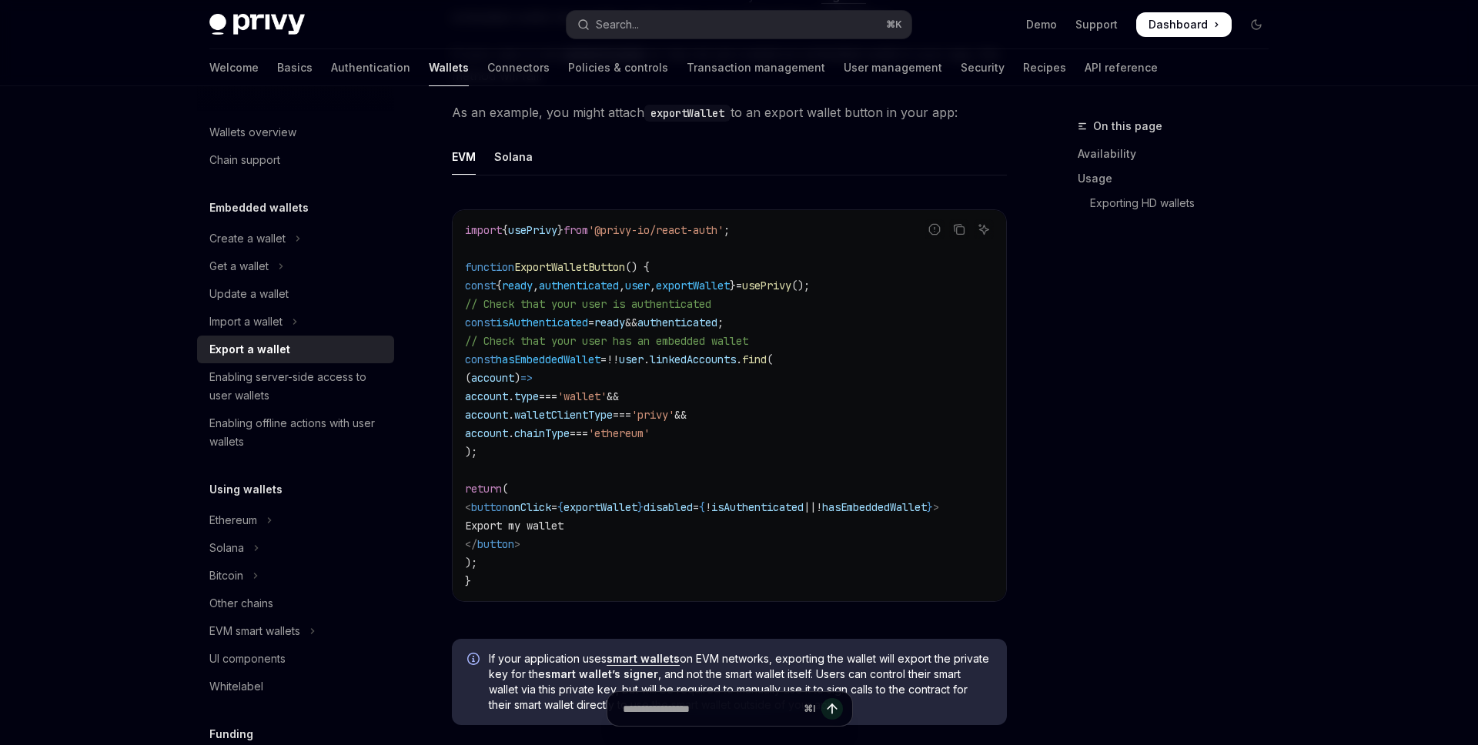
click at [535, 159] on ul "EVM Solana" at bounding box center [729, 157] width 555 height 37
click at [516, 160] on div "Solana" at bounding box center [513, 157] width 38 height 36
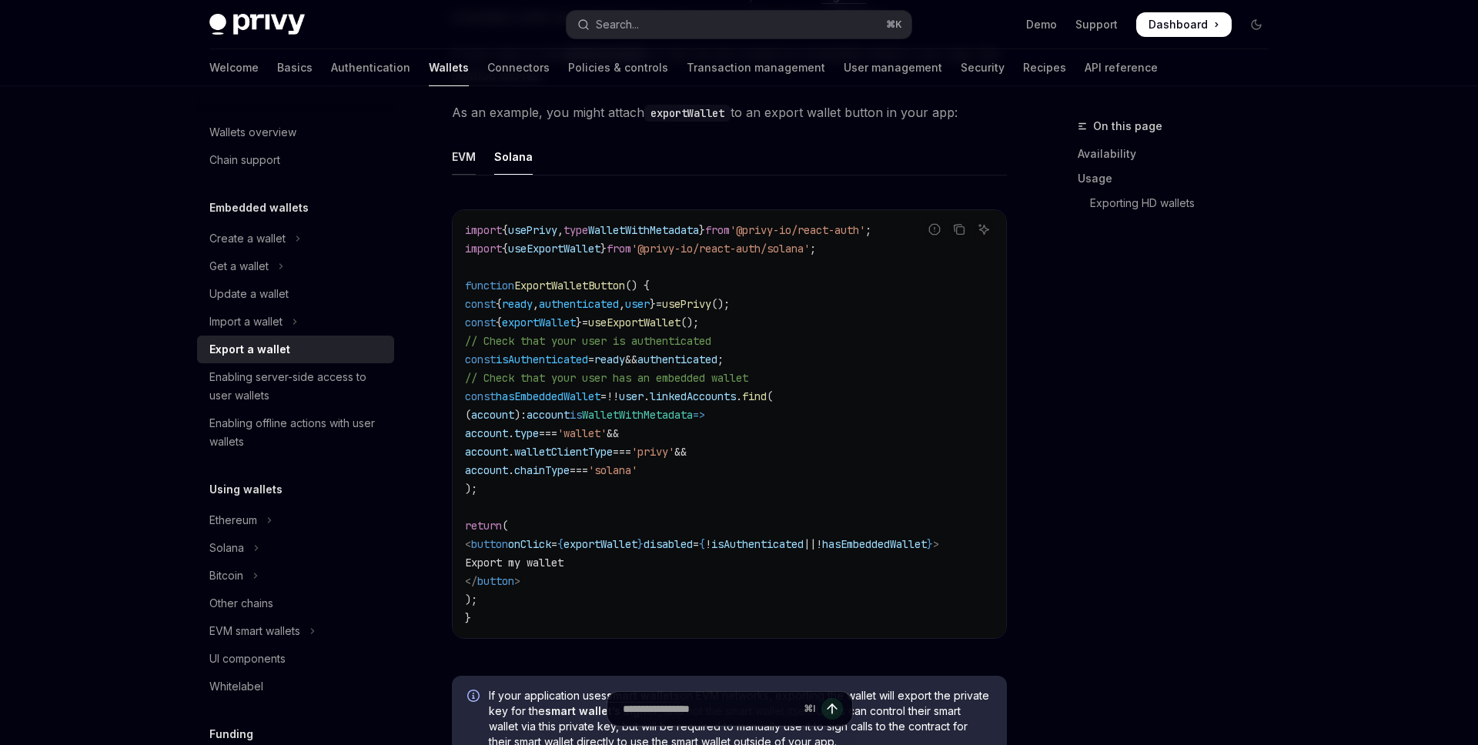
click at [453, 159] on div "EVM" at bounding box center [464, 157] width 24 height 36
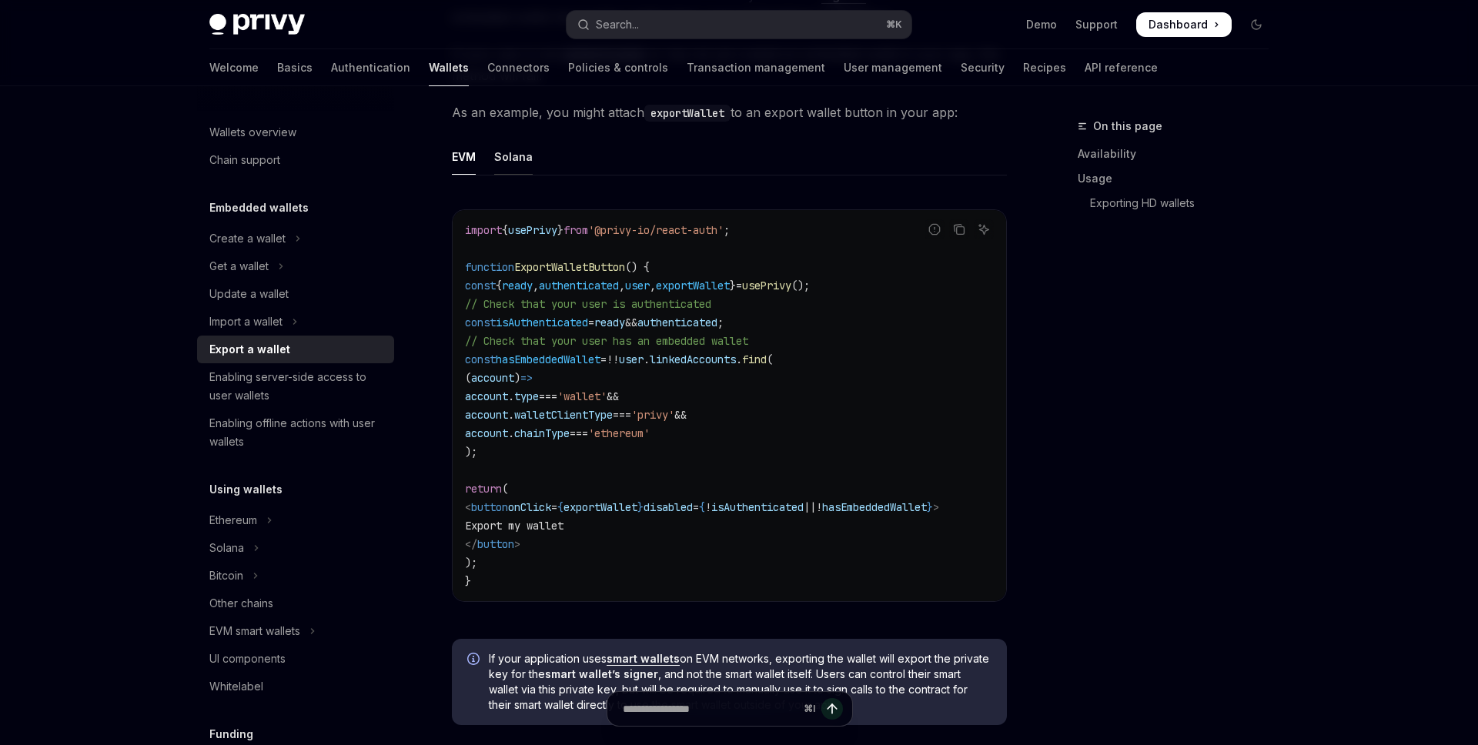
click at [516, 157] on div "Solana" at bounding box center [513, 157] width 38 height 36
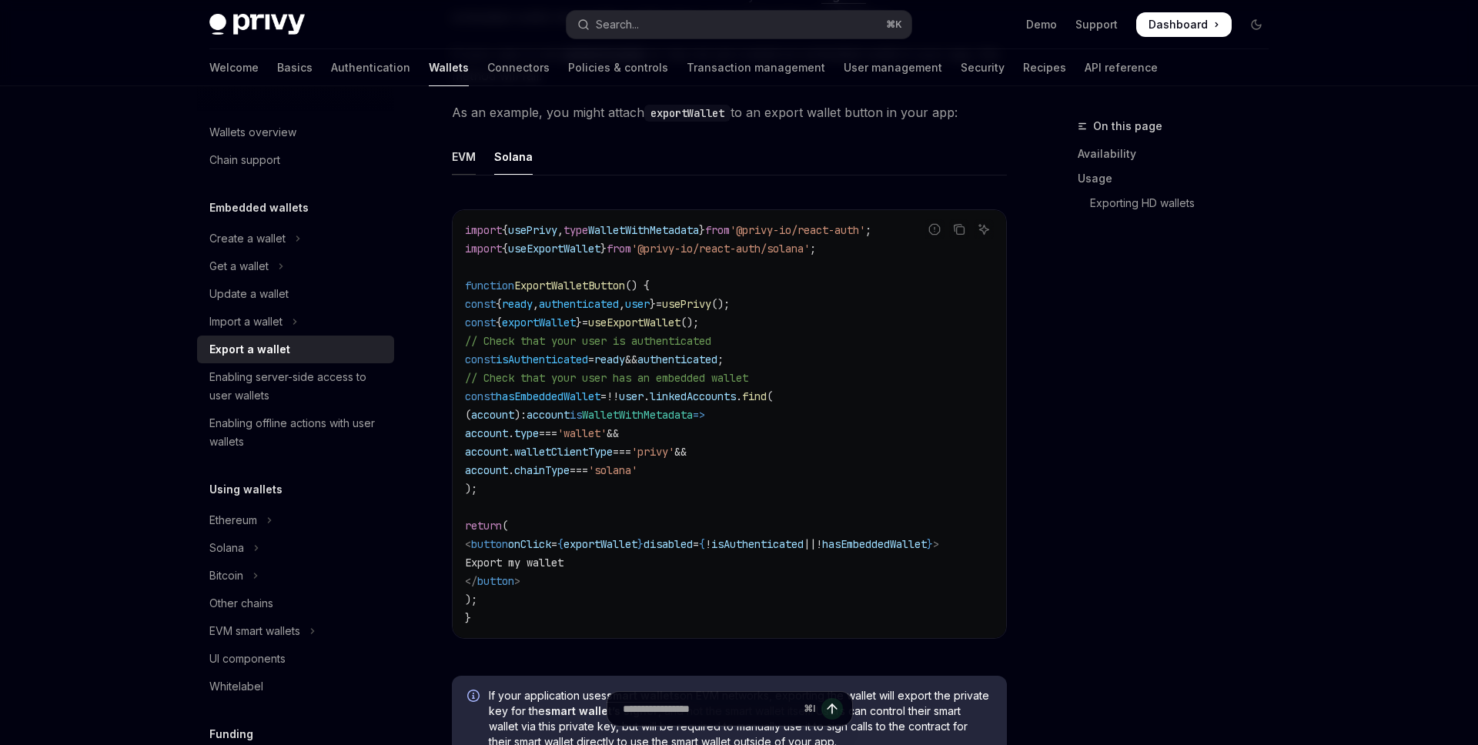
click at [460, 159] on div "EVM" at bounding box center [464, 157] width 24 height 36
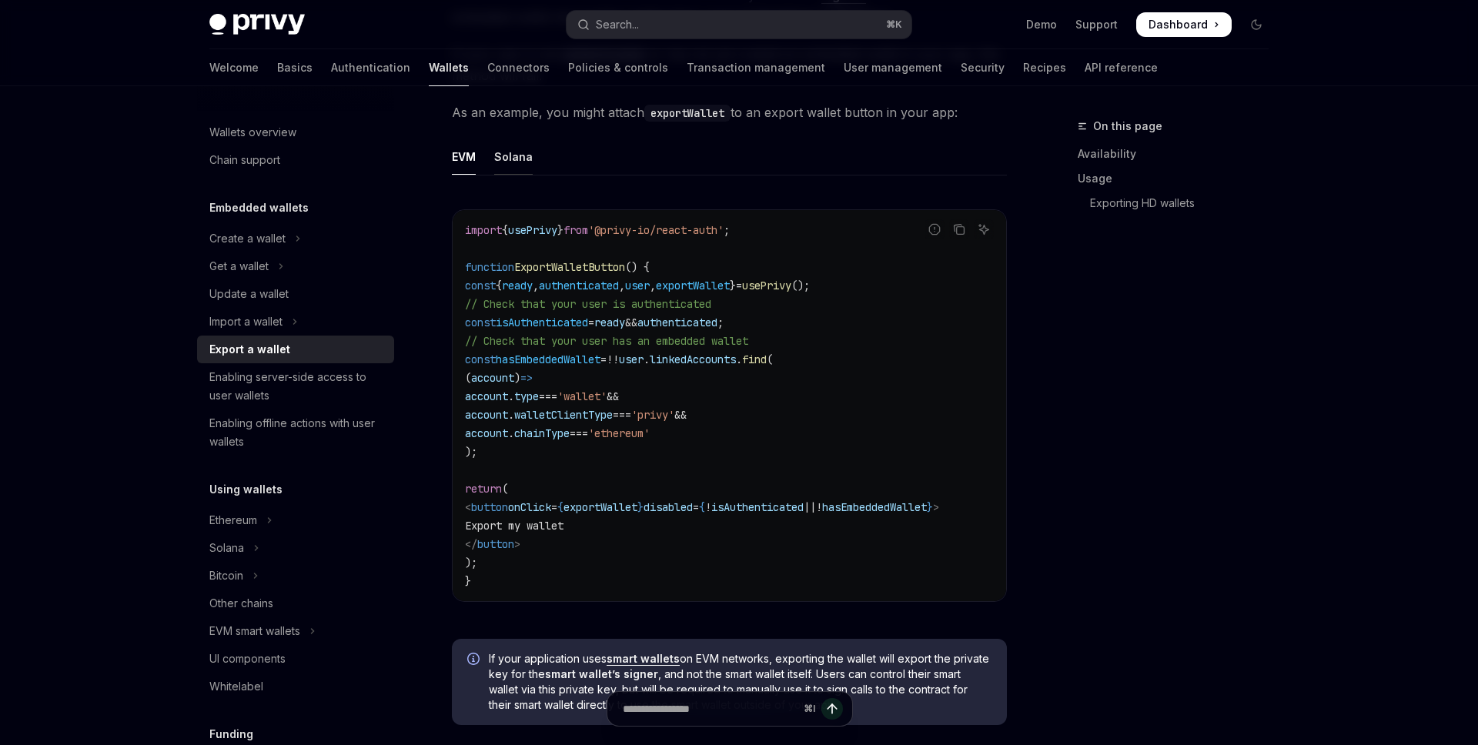
click at [503, 155] on div "Solana" at bounding box center [513, 157] width 38 height 36
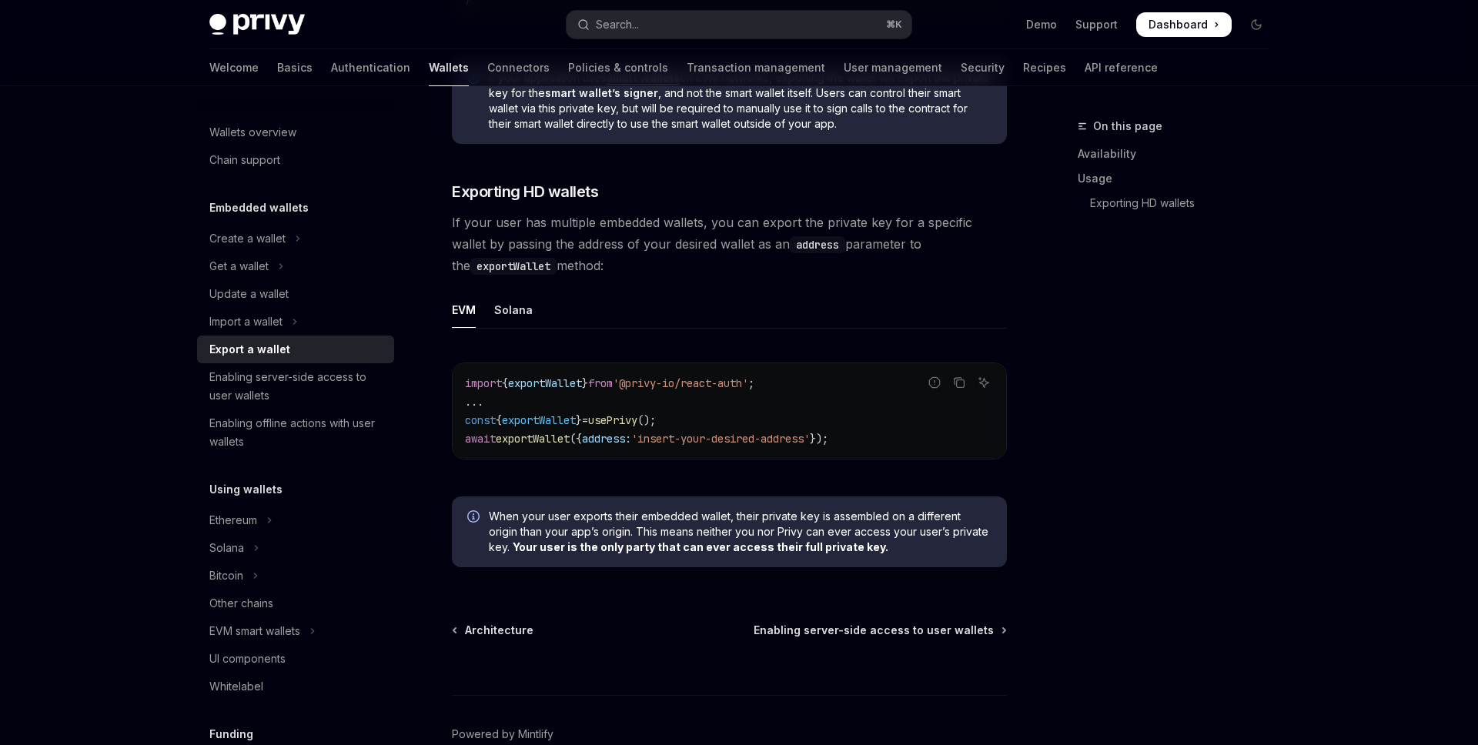
scroll to position [1546, 0]
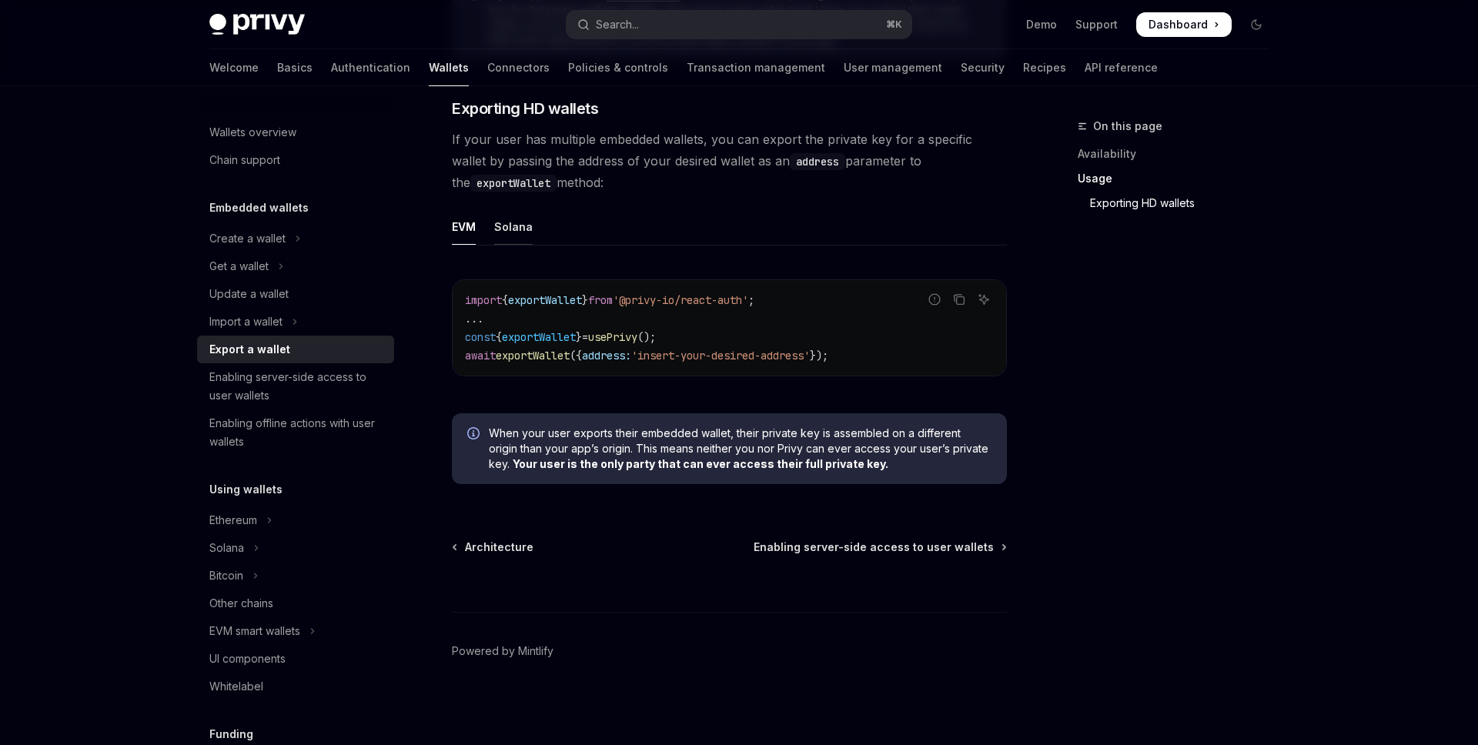
click at [509, 229] on div "Solana" at bounding box center [513, 227] width 38 height 36
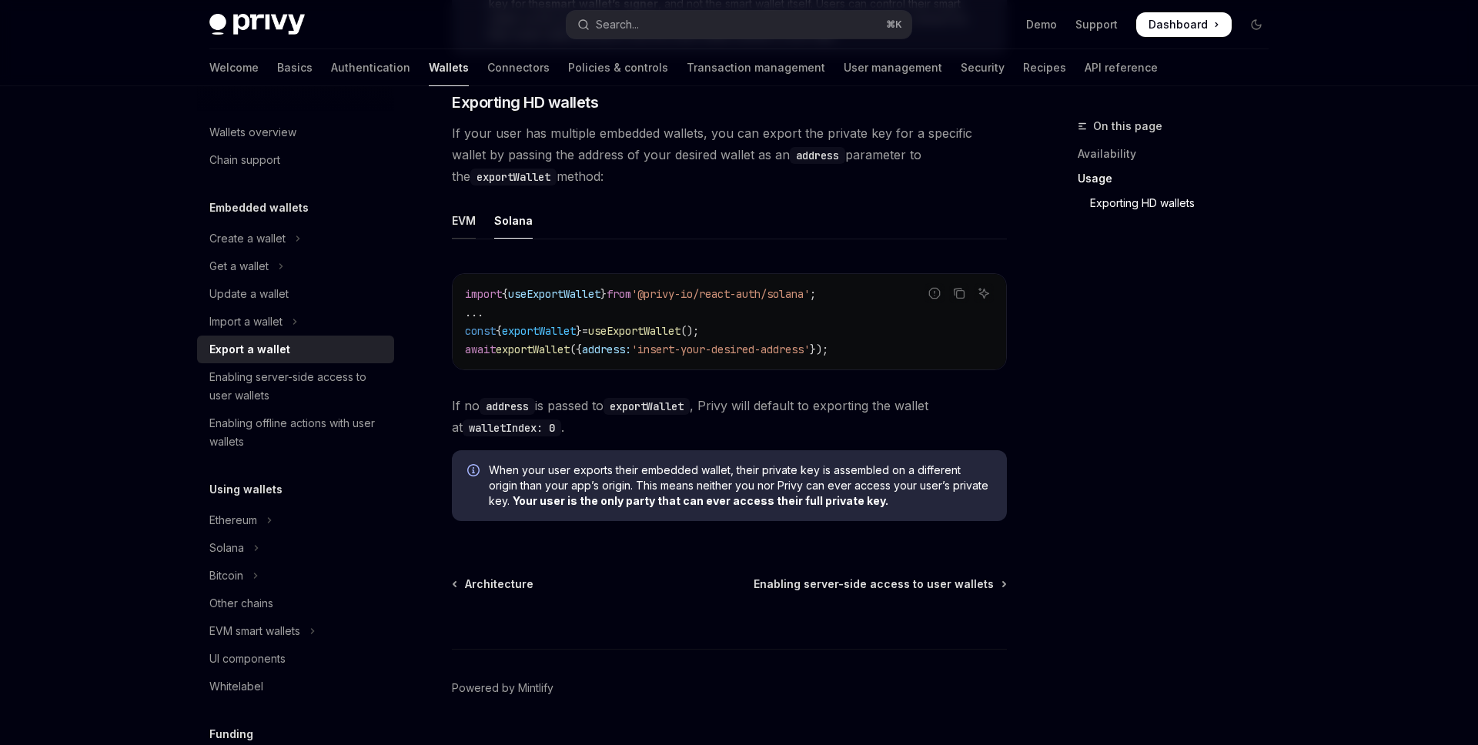
click at [472, 232] on div "EVM" at bounding box center [464, 220] width 24 height 36
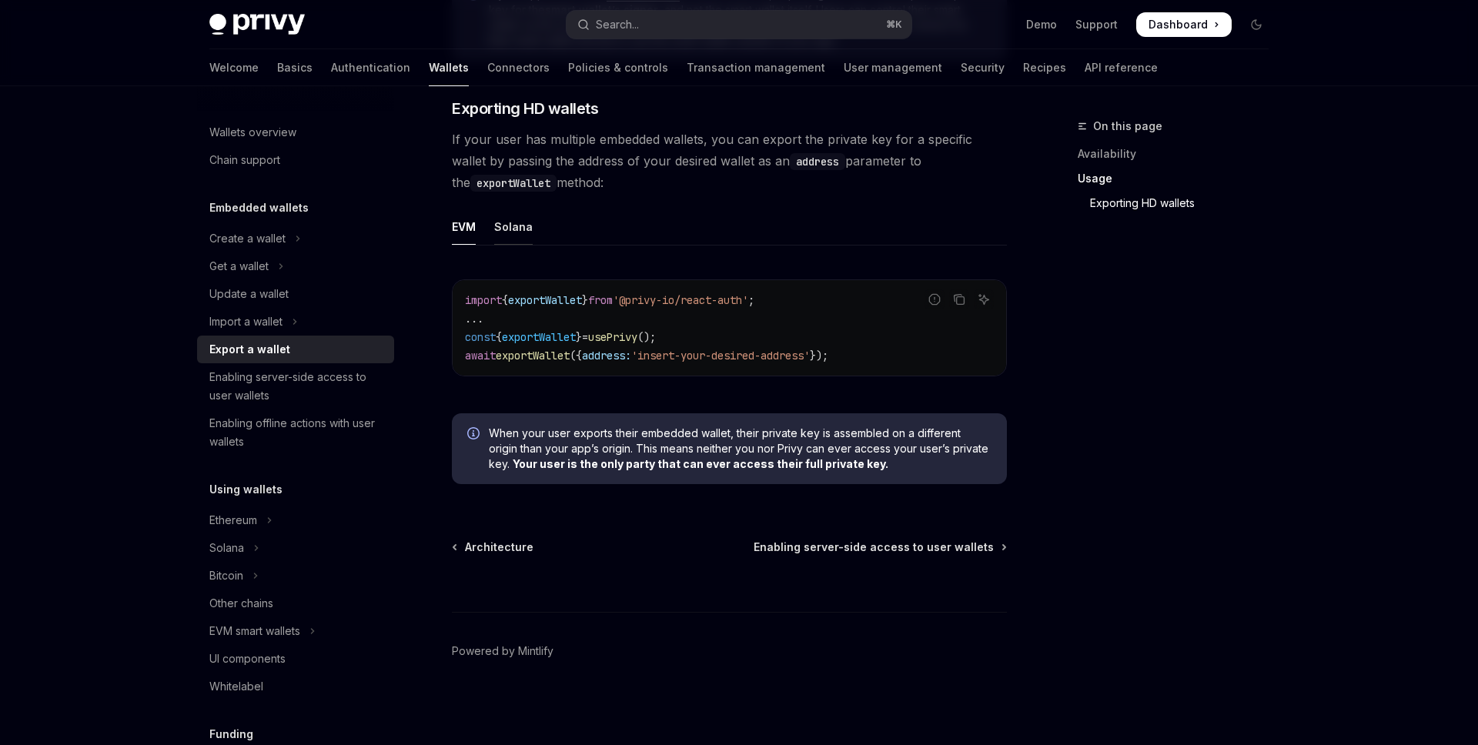
click at [529, 232] on div "Solana" at bounding box center [513, 227] width 38 height 36
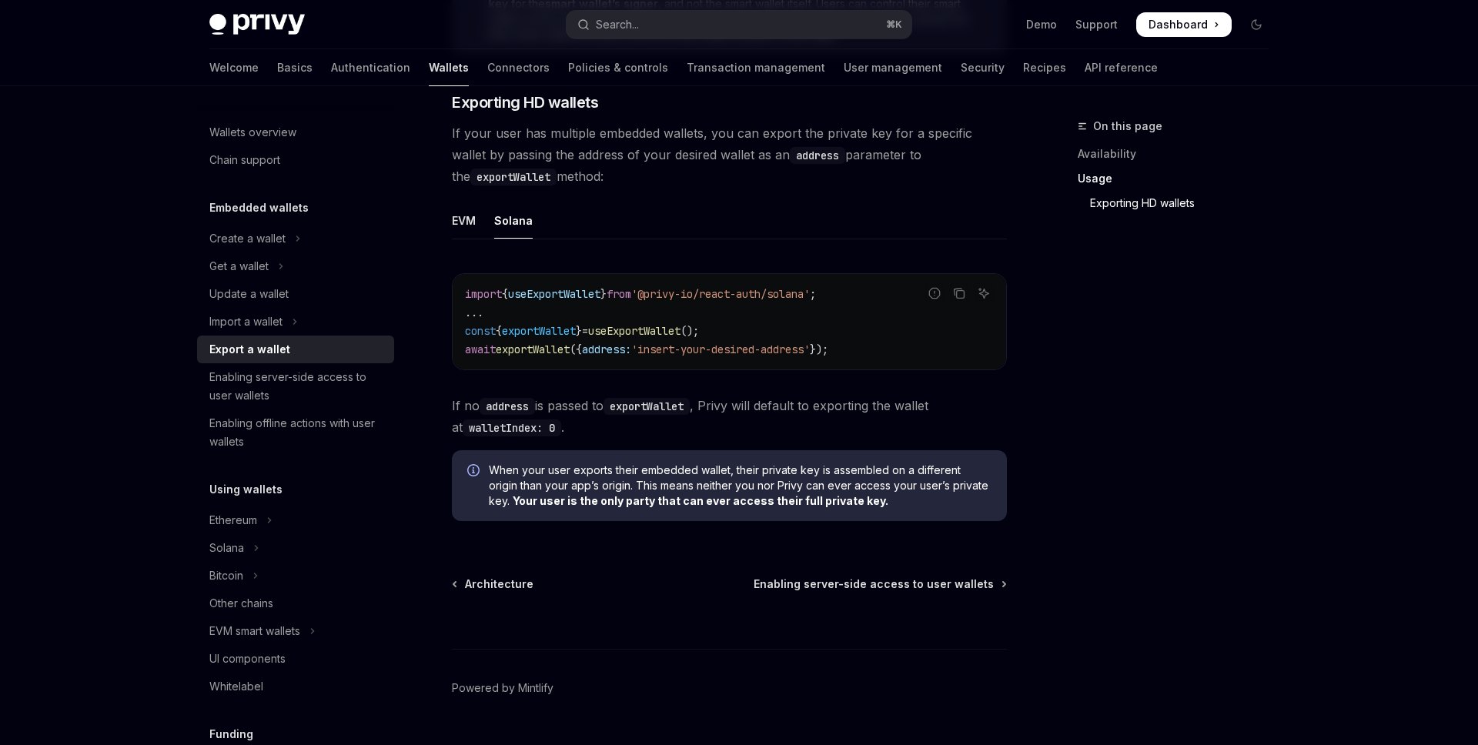
click at [487, 235] on ul "EVM Solana" at bounding box center [729, 220] width 555 height 37
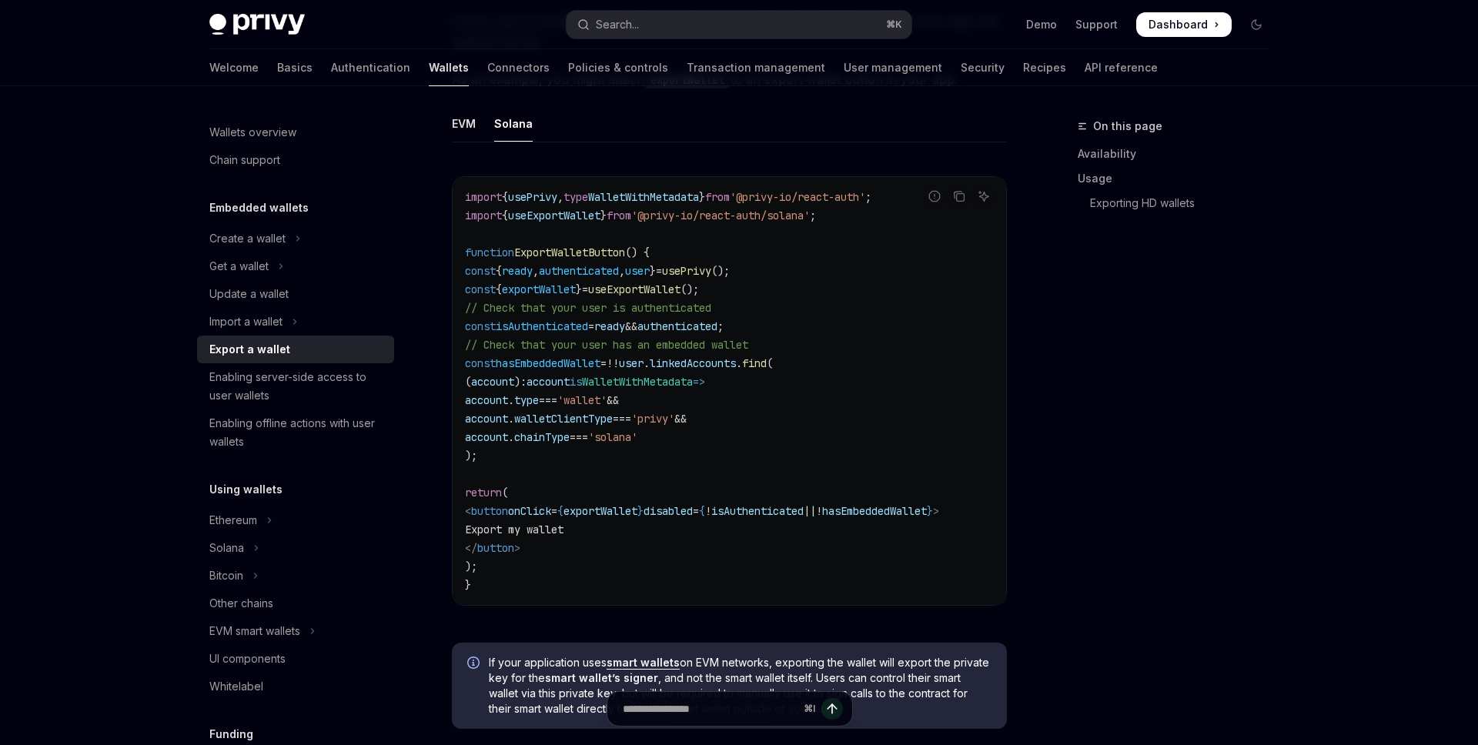
scroll to position [865, 0]
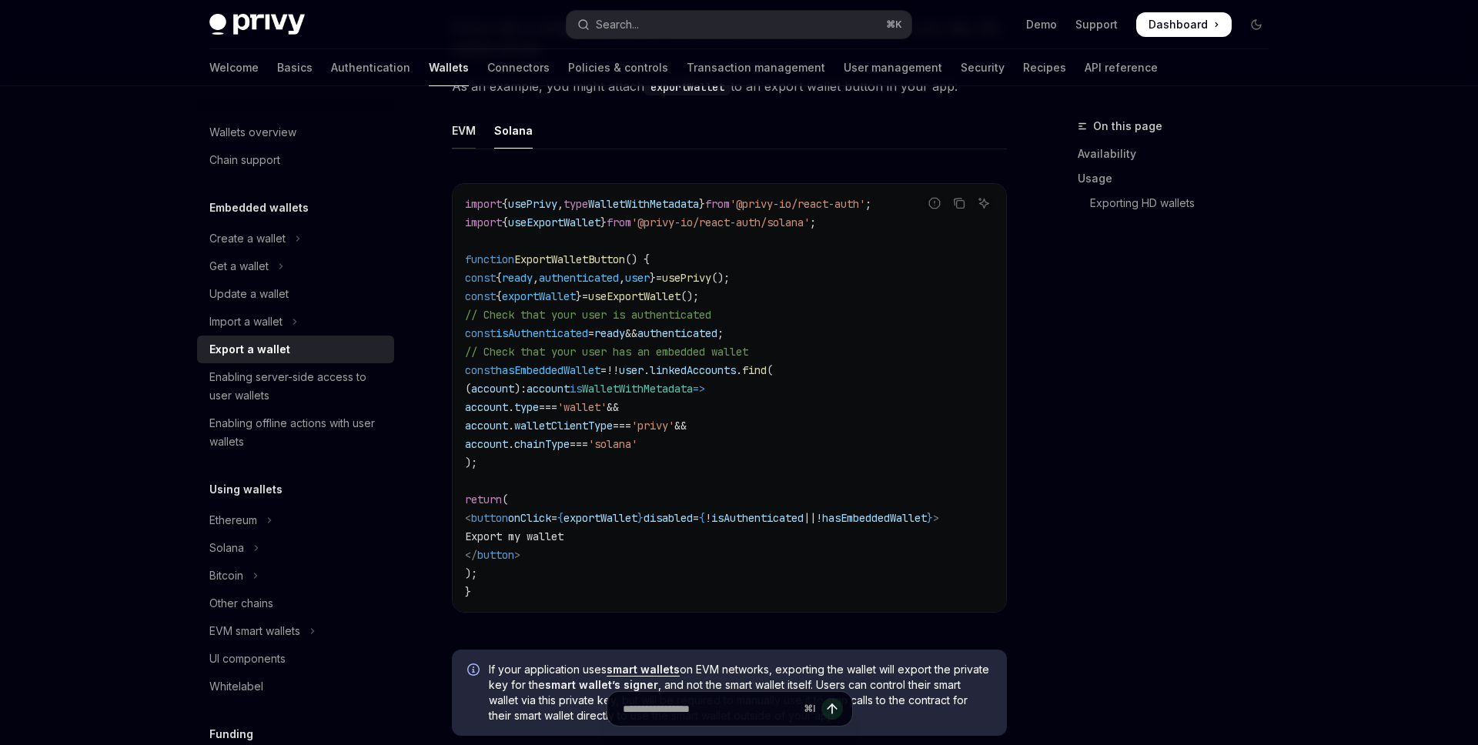
click at [471, 132] on div "EVM" at bounding box center [464, 130] width 24 height 36
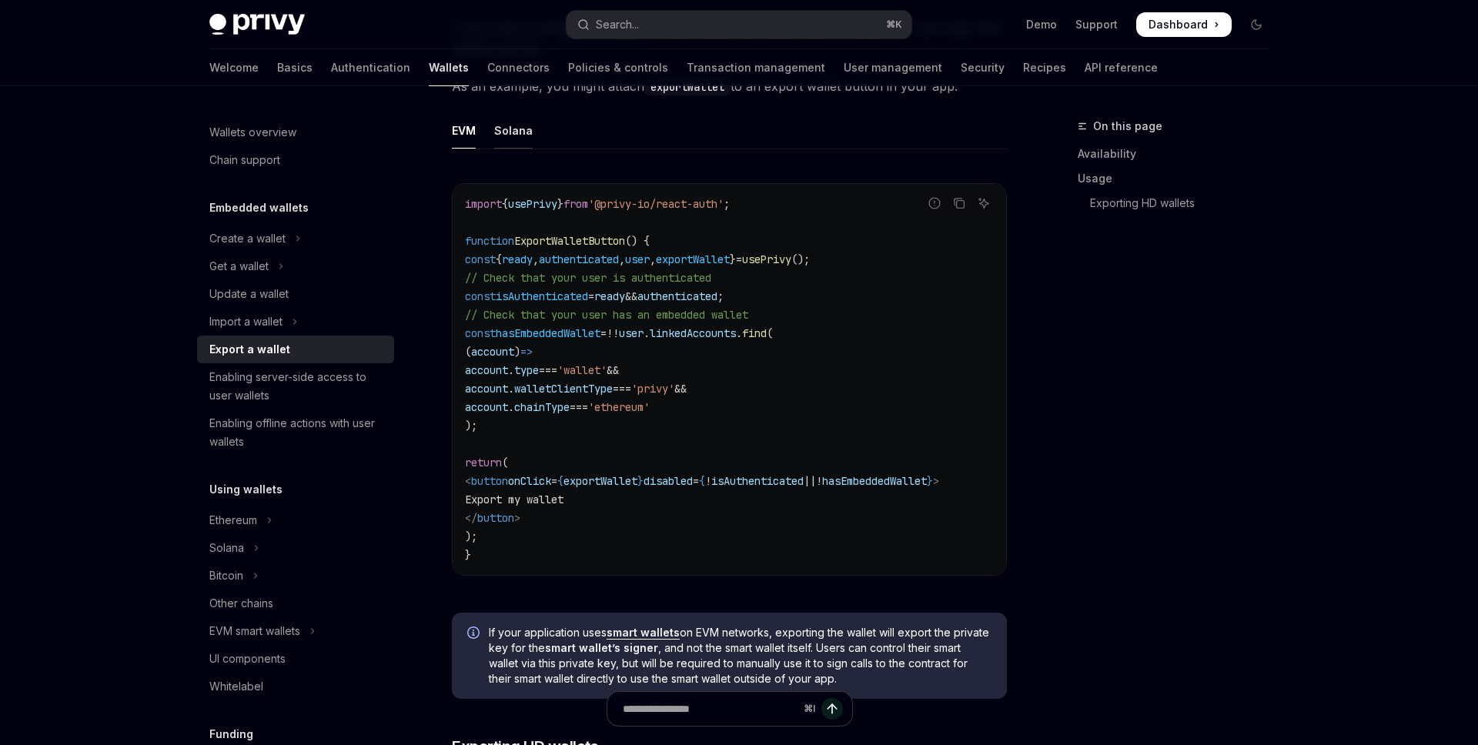
click at [519, 138] on div "Solana" at bounding box center [513, 130] width 38 height 36
type textarea "*"
